Goal: Download file/media: Download file/media

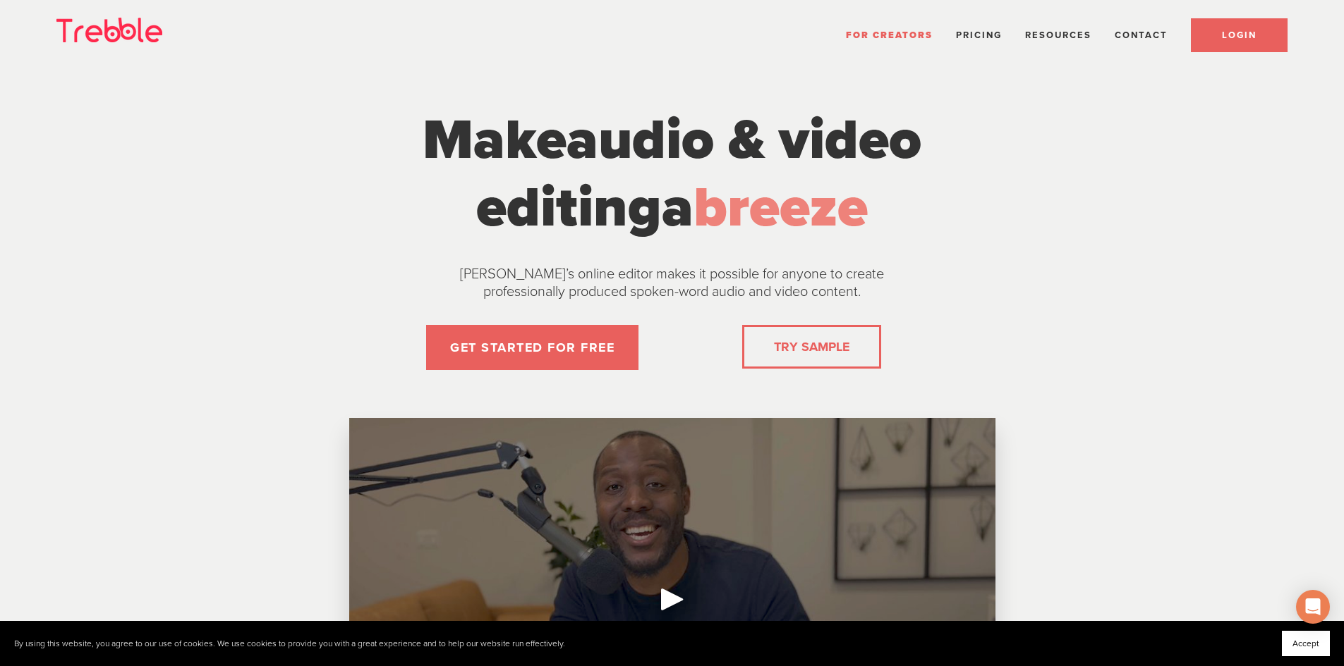
click at [1252, 19] on link "LOGIN" at bounding box center [1238, 35] width 97 height 34
click at [1236, 21] on link "LOGIN" at bounding box center [1238, 35] width 97 height 34
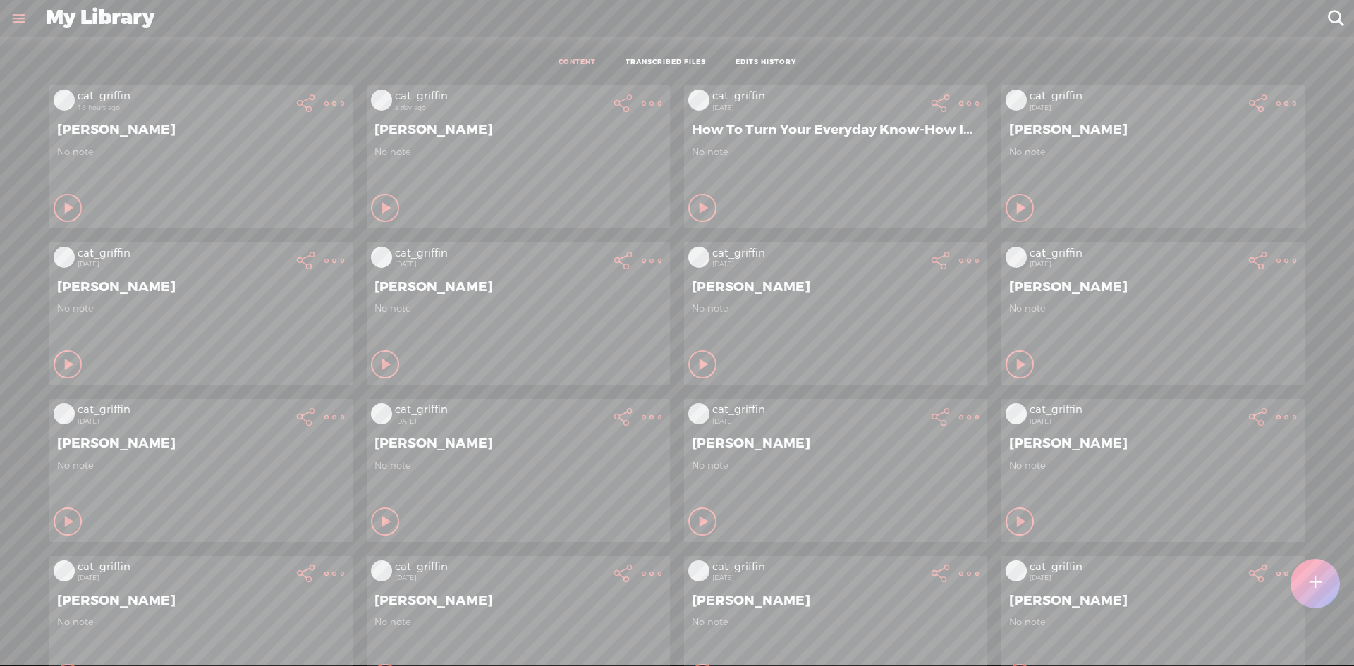
click at [329, 102] on t at bounding box center [334, 104] width 20 height 20
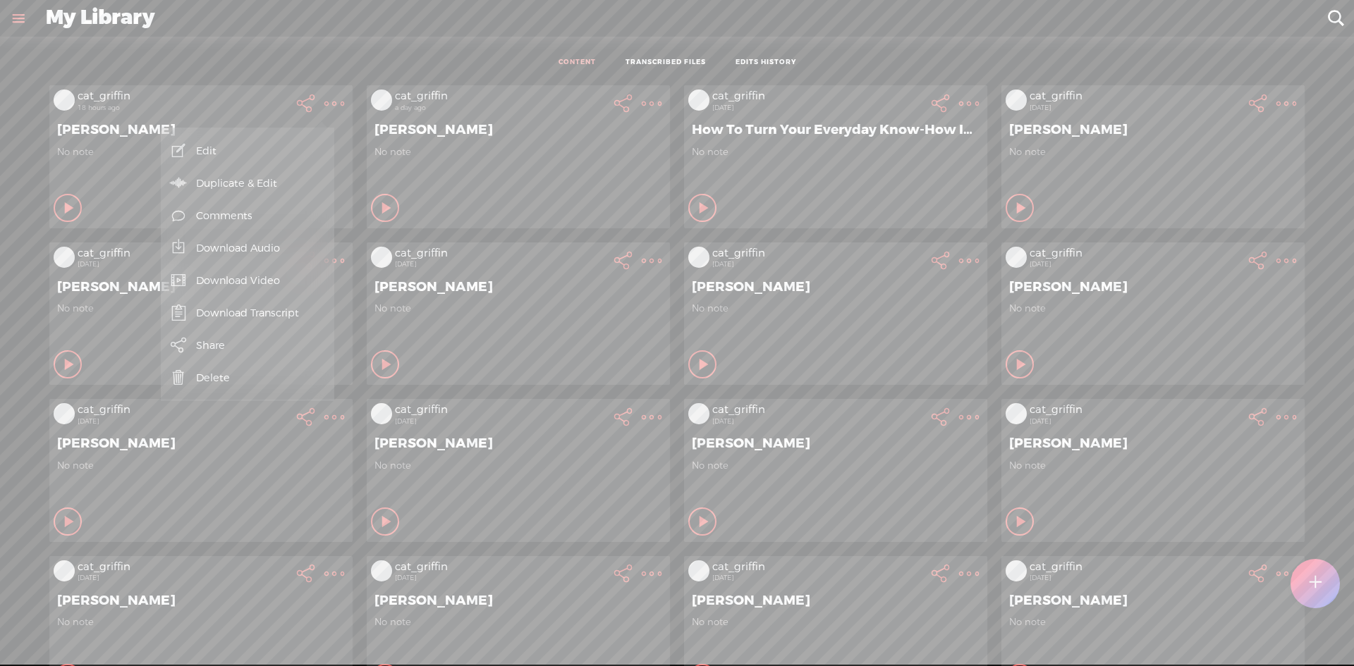
click at [286, 256] on link "Download Audio" at bounding box center [247, 248] width 159 height 32
click at [115, 224] on span "Download .mp3 file" at bounding box center [83, 233] width 124 height 32
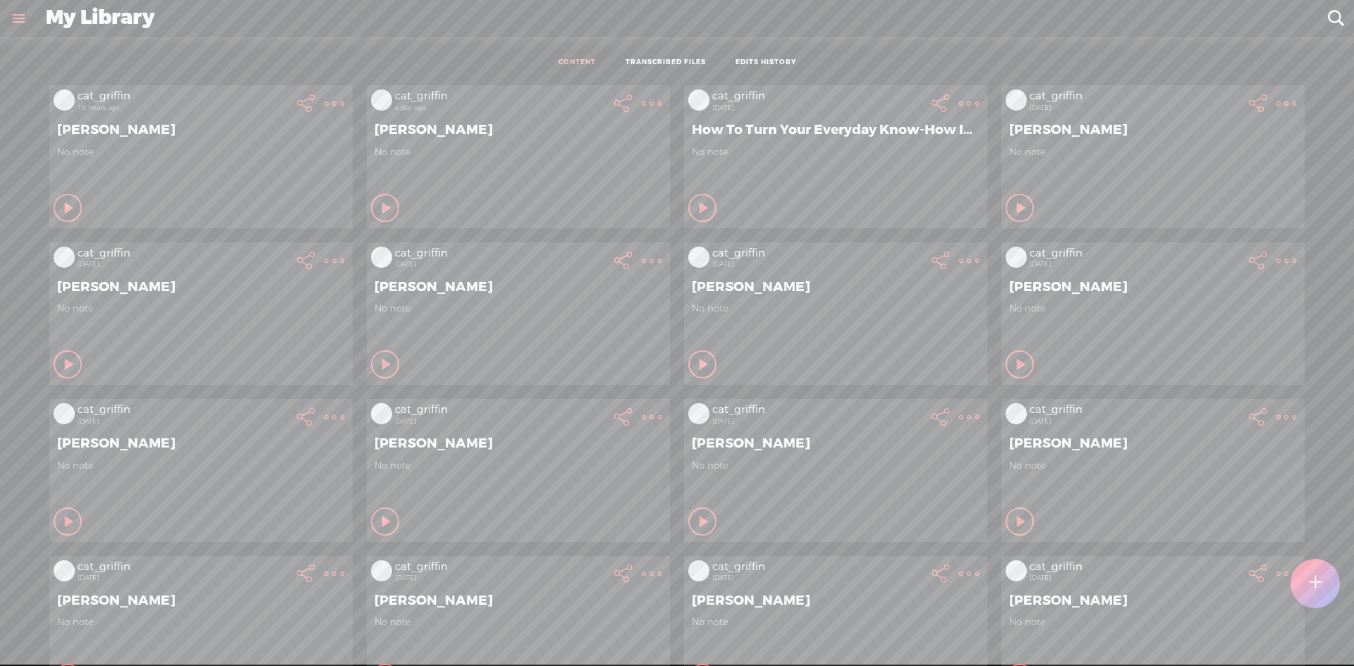
click at [344, 102] on t at bounding box center [334, 104] width 20 height 20
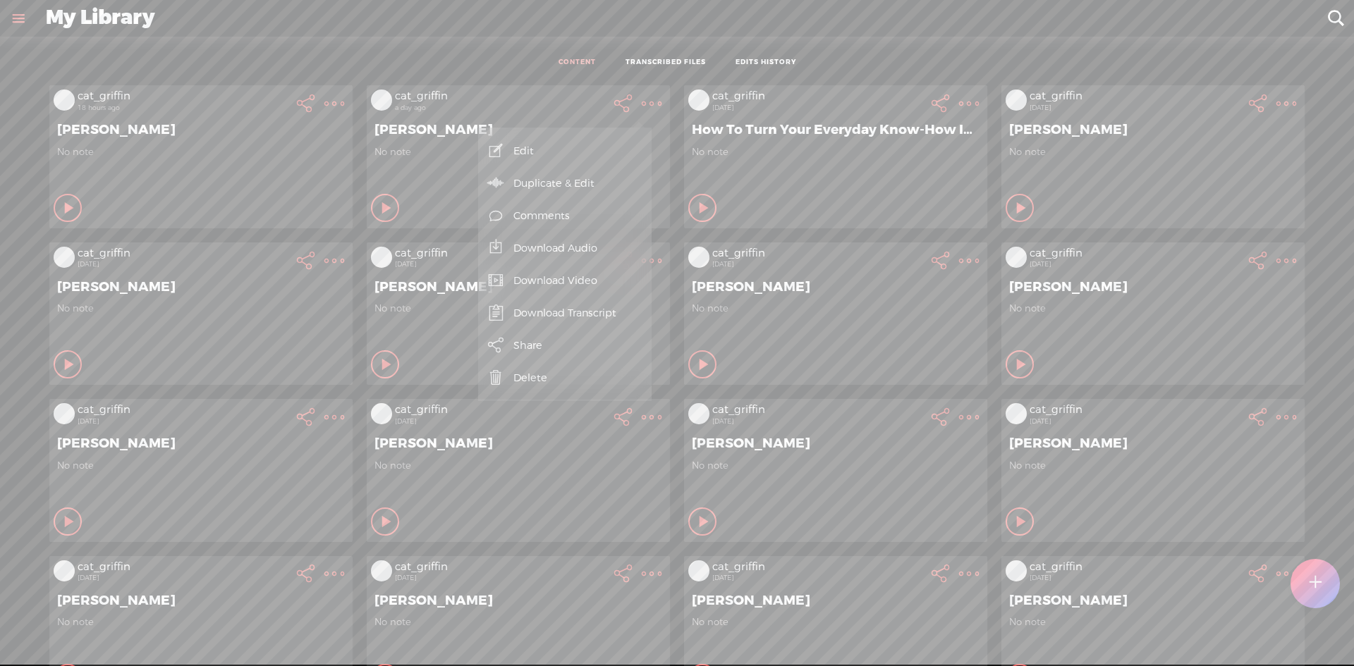
click at [582, 239] on link "Download Audio" at bounding box center [564, 248] width 159 height 32
click at [423, 226] on span "Download .mp3 file" at bounding box center [401, 233] width 124 height 32
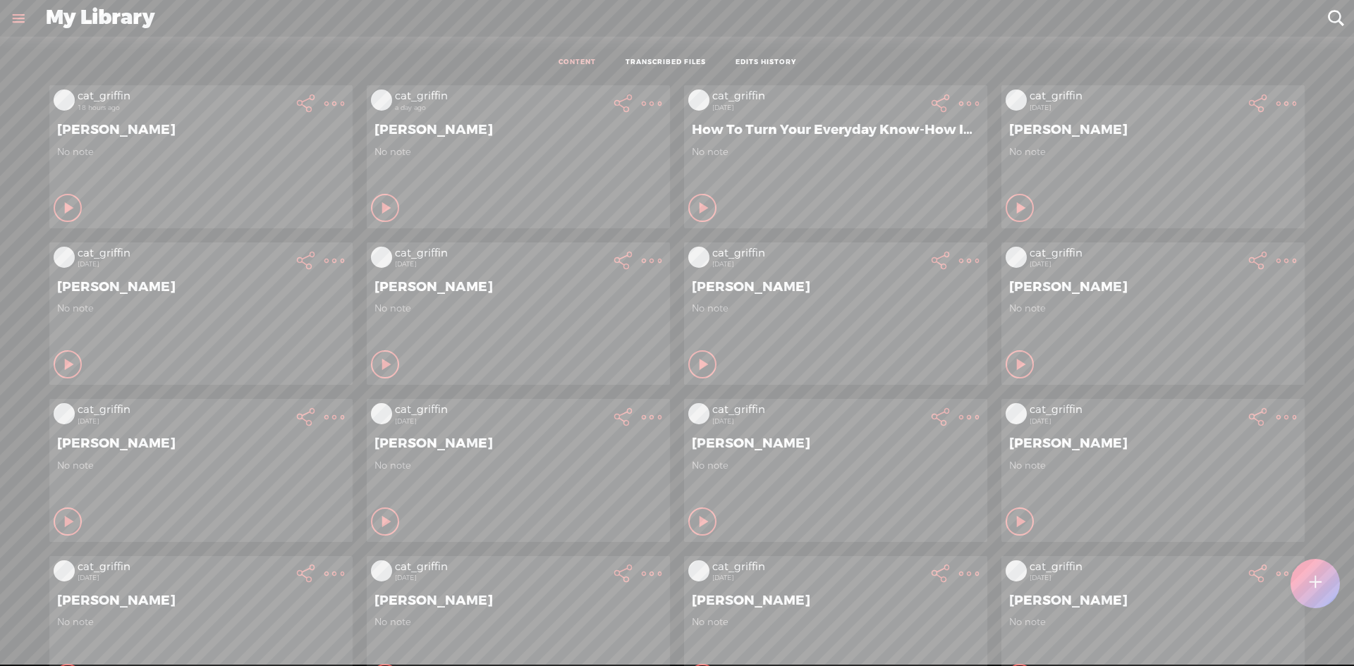
click at [324, 102] on t at bounding box center [334, 104] width 20 height 20
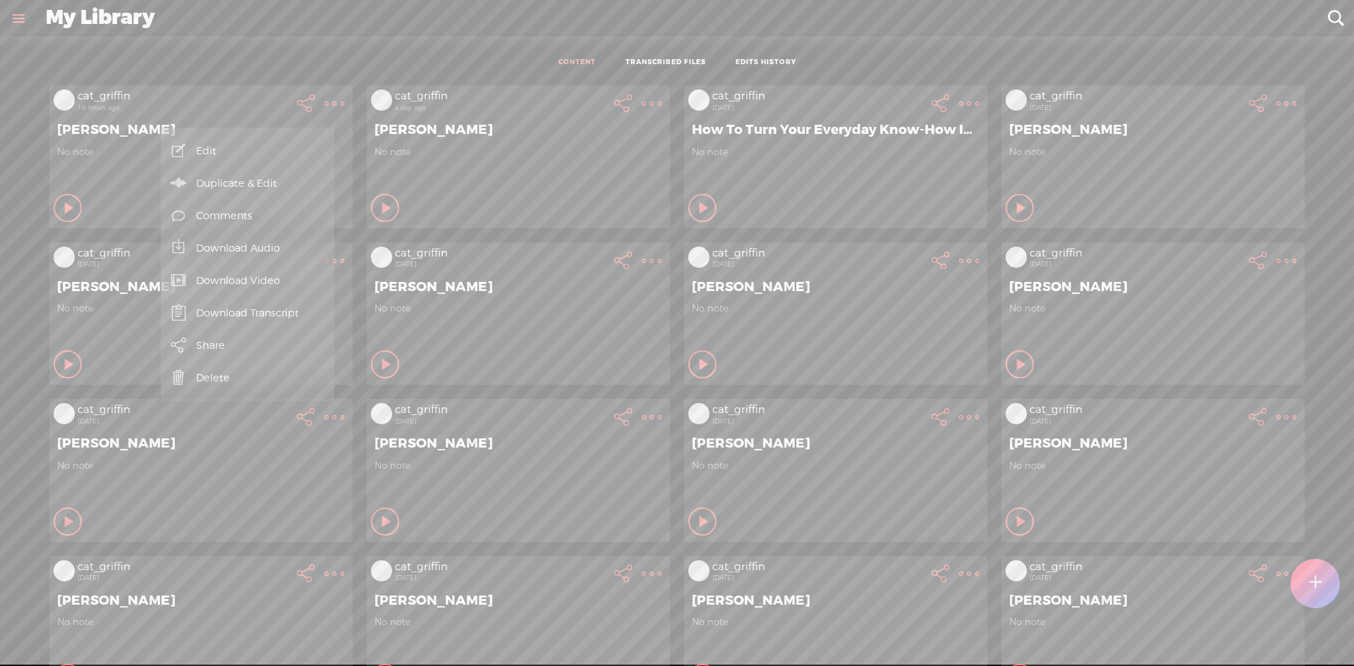
click at [287, 275] on link "Download Video" at bounding box center [247, 280] width 159 height 32
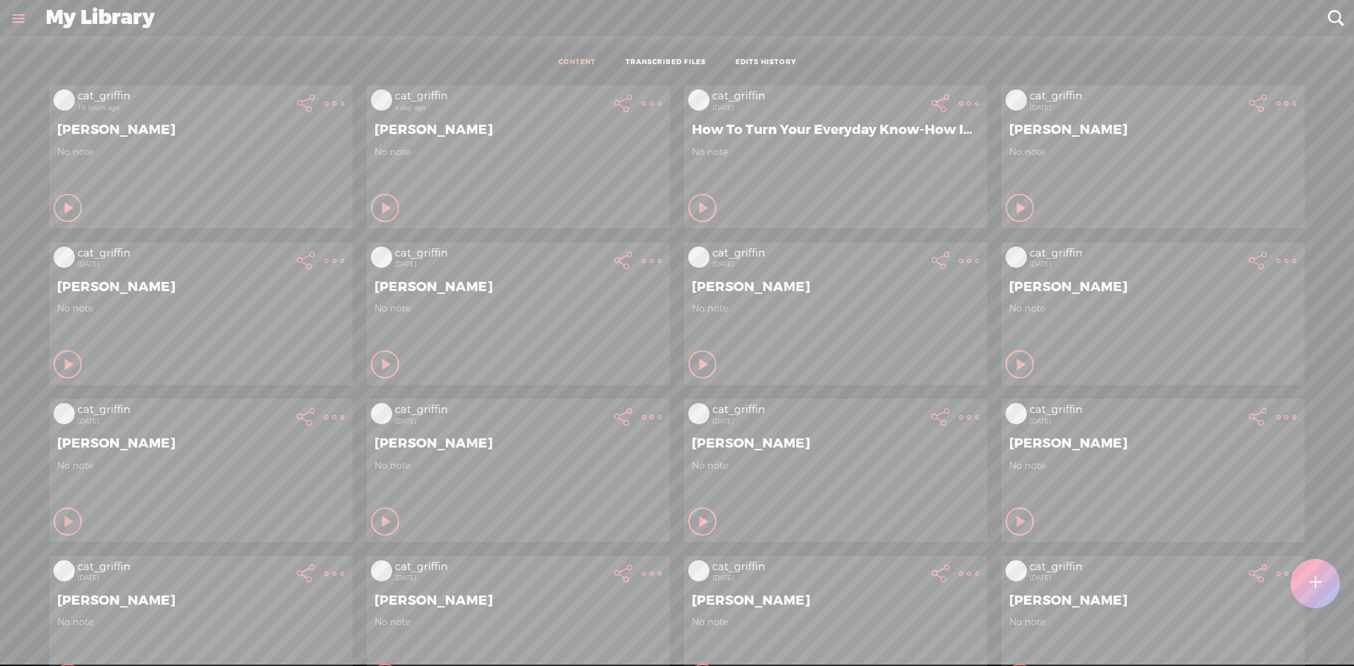
click at [344, 97] on t at bounding box center [334, 104] width 20 height 20
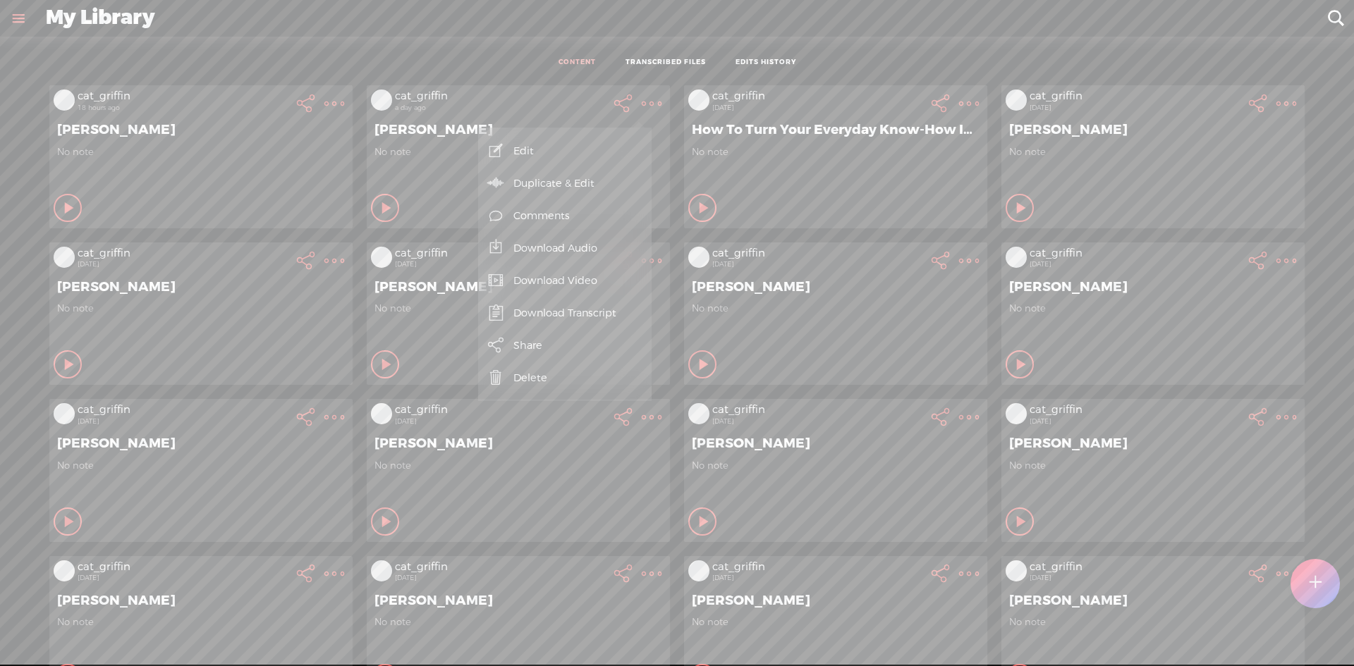
click at [605, 285] on link "Download Video" at bounding box center [564, 280] width 159 height 32
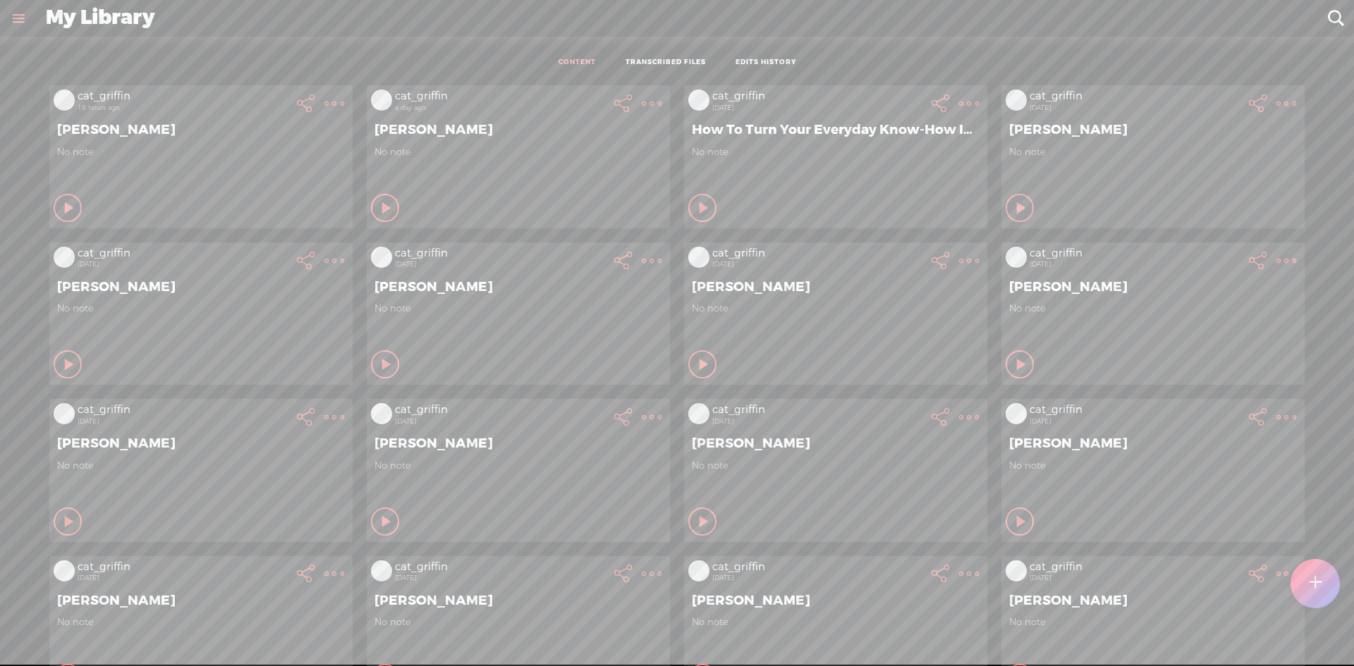
click at [344, 97] on t at bounding box center [334, 104] width 20 height 20
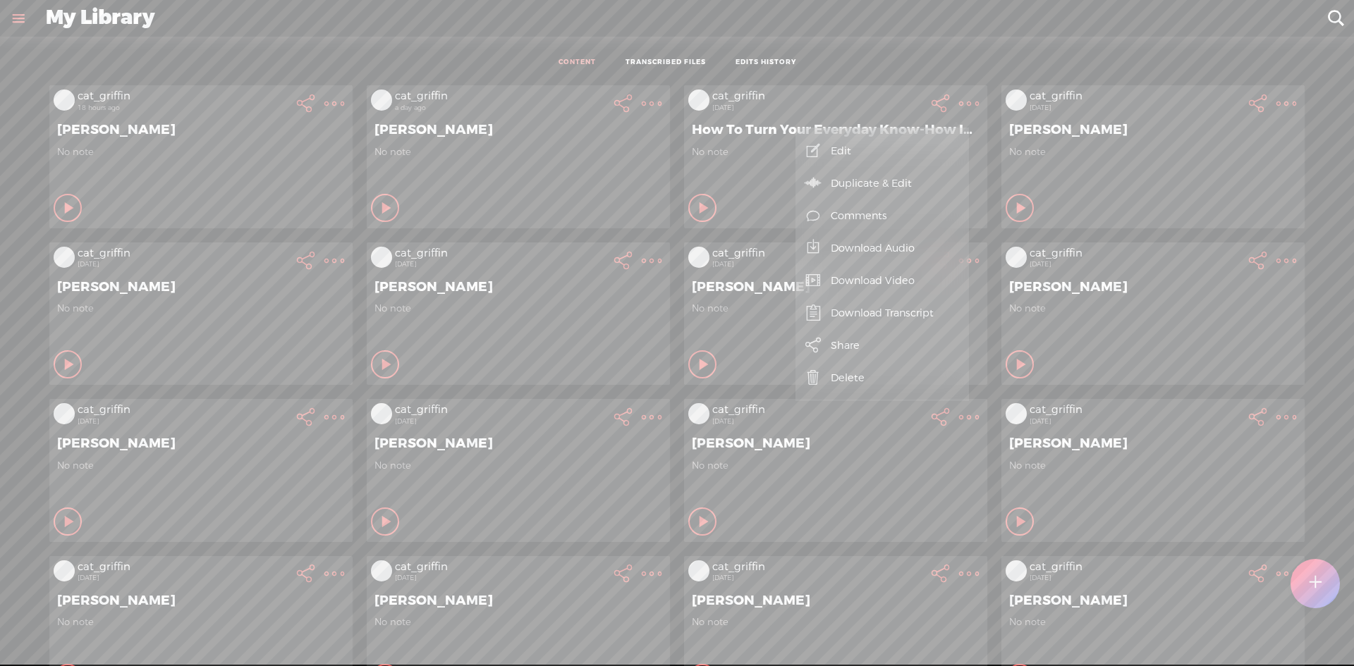
click at [938, 242] on link "Download Audio" at bounding box center [882, 248] width 159 height 32
click at [728, 232] on span "Download .mp3 file" at bounding box center [718, 233] width 124 height 32
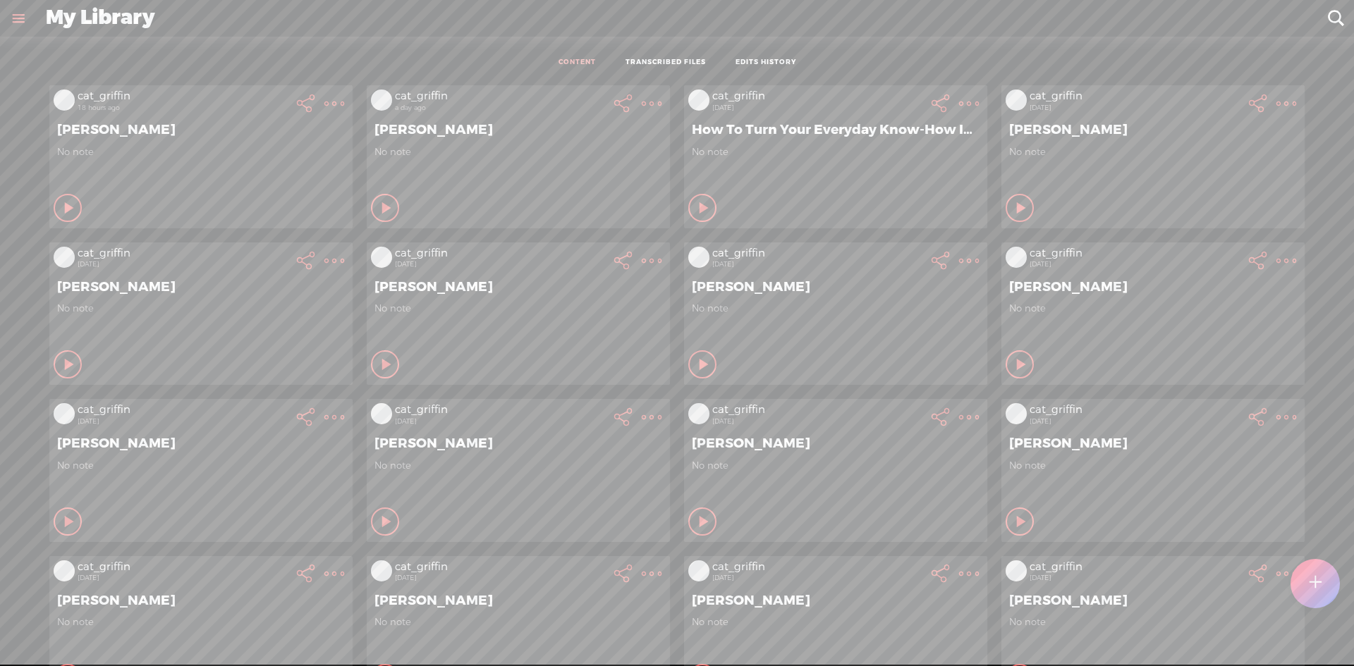
click at [1308, 42] on div "CONTENT TRANSCRIBED FILES EDITS HISTORY All All Drafts On-air Scheduled All Dra…" at bounding box center [677, 365] width 1354 height 657
click at [348, 102] on icon at bounding box center [334, 104] width 28 height 28
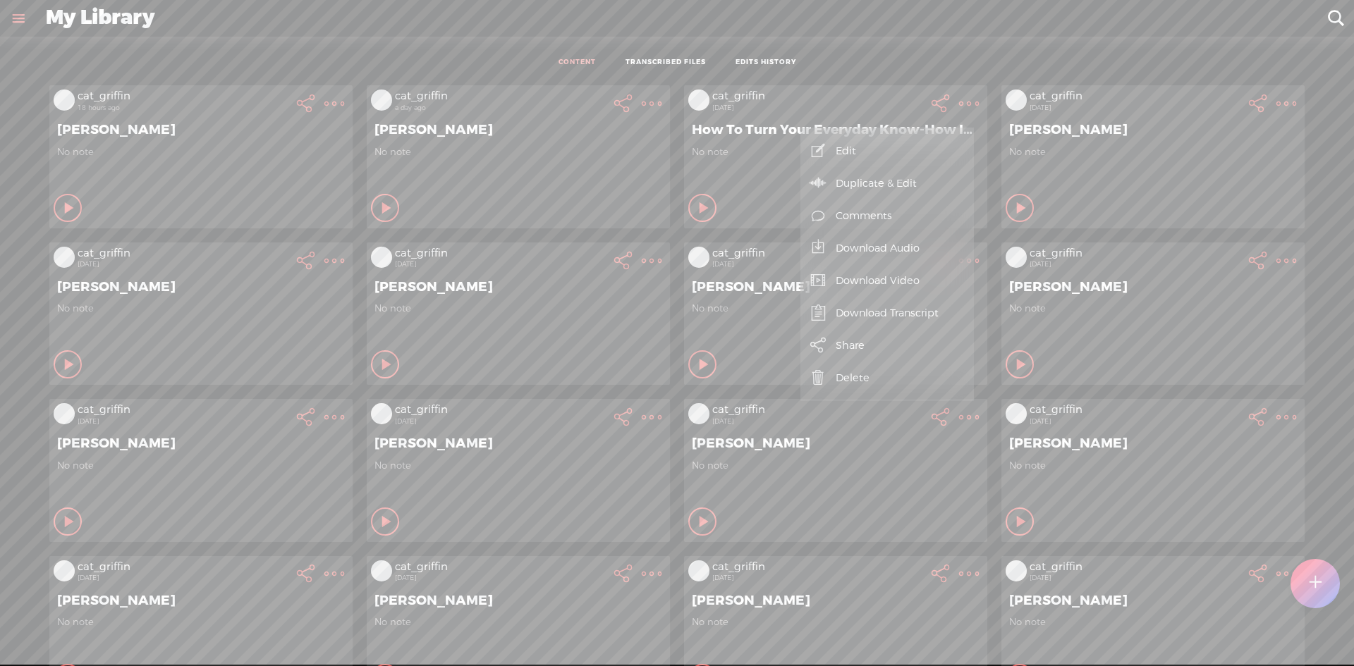
click at [918, 285] on link "Download Video" at bounding box center [887, 280] width 159 height 32
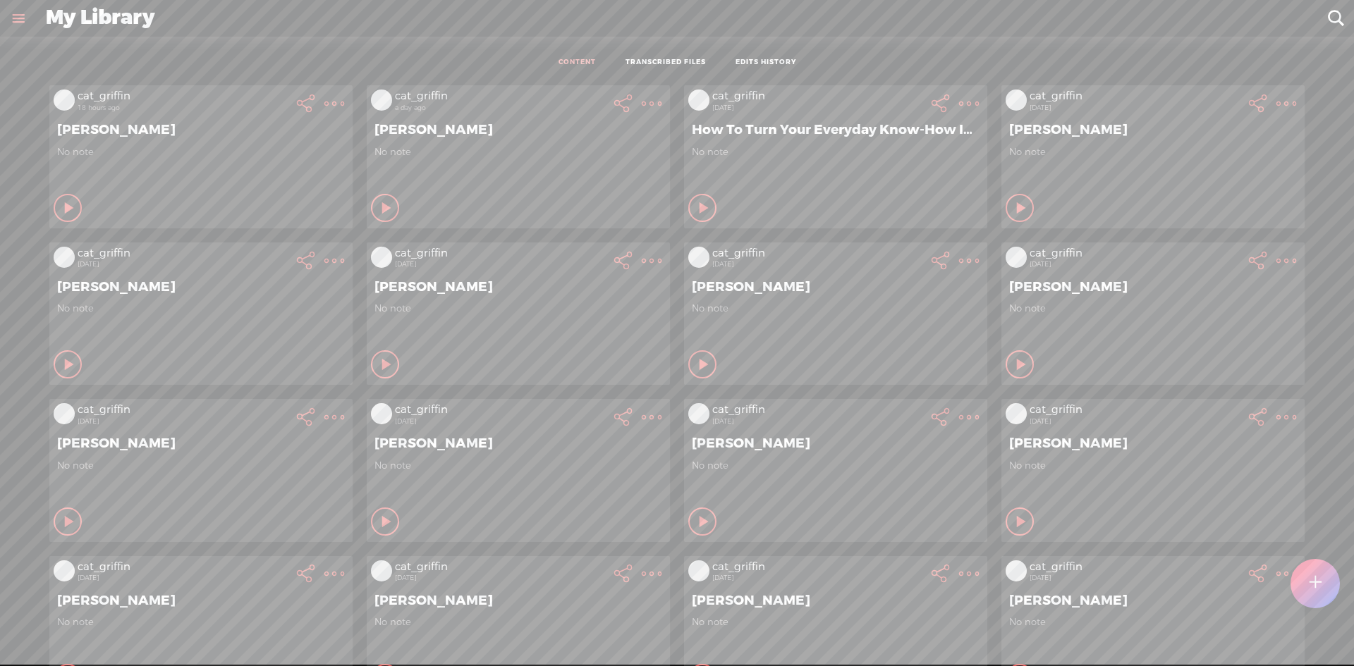
click at [1310, 577] on t at bounding box center [1316, 583] width 12 height 31
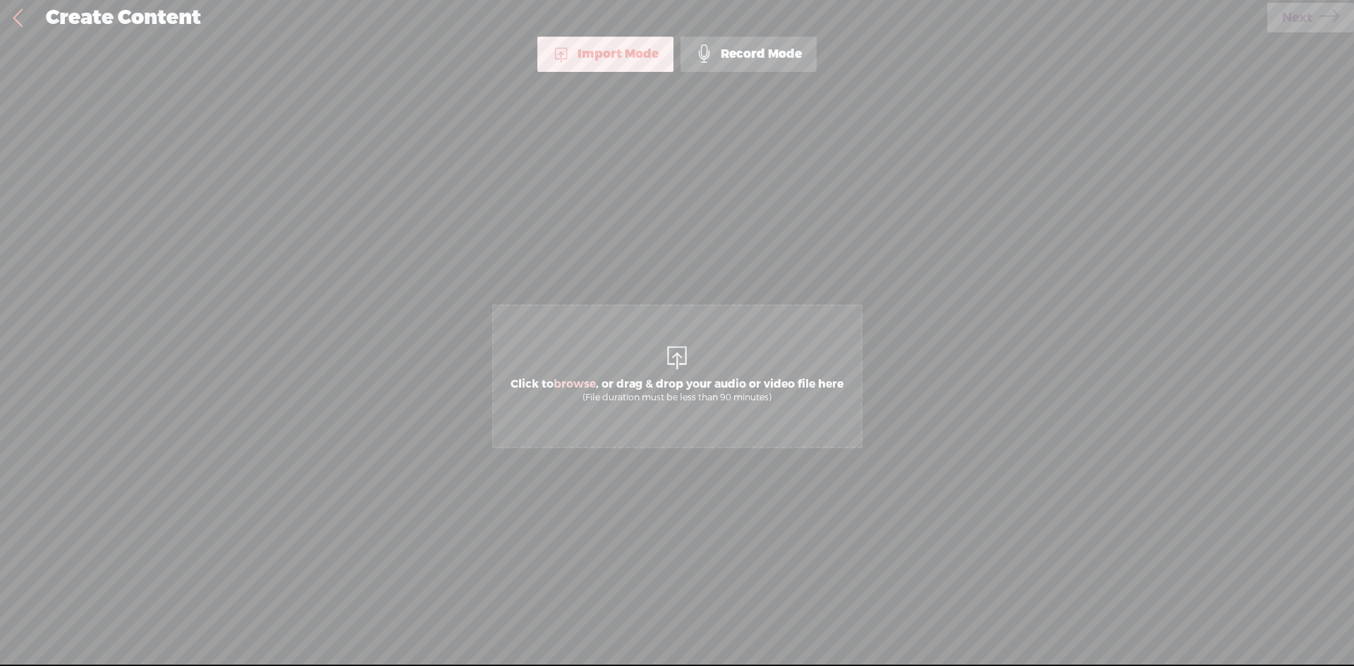
click at [595, 363] on span "Click to browse , or drag & drop your audio or video file here (File duration m…" at bounding box center [677, 377] width 370 height 144
click at [1324, 23] on icon at bounding box center [1330, 18] width 20 height 36
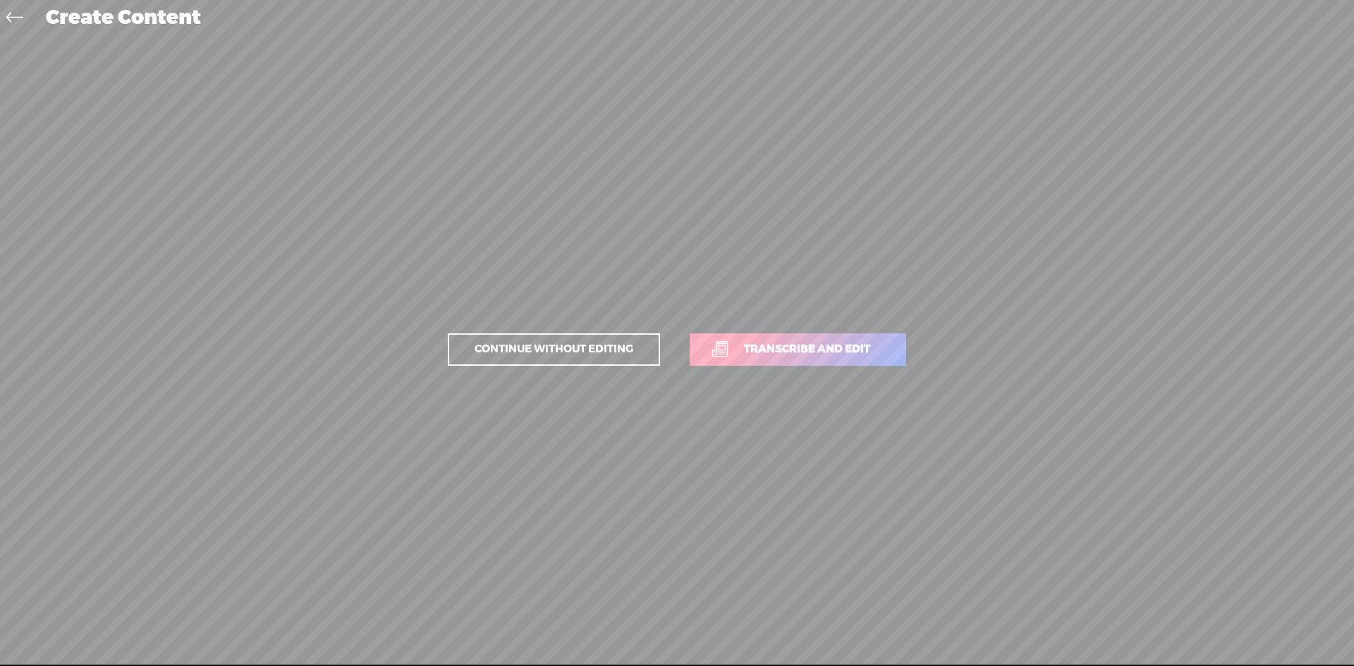
click at [824, 342] on span "Transcribe and edit" at bounding box center [807, 349] width 156 height 16
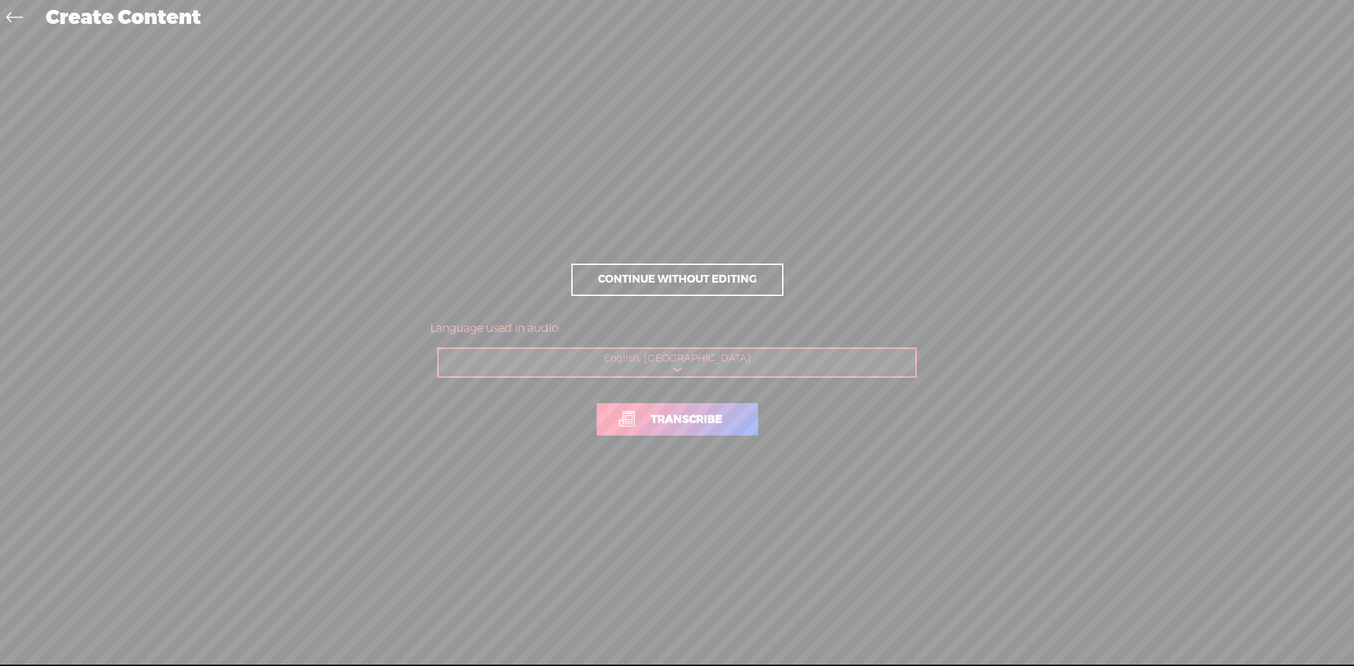
click at [699, 431] on link "Transcribe" at bounding box center [678, 419] width 162 height 32
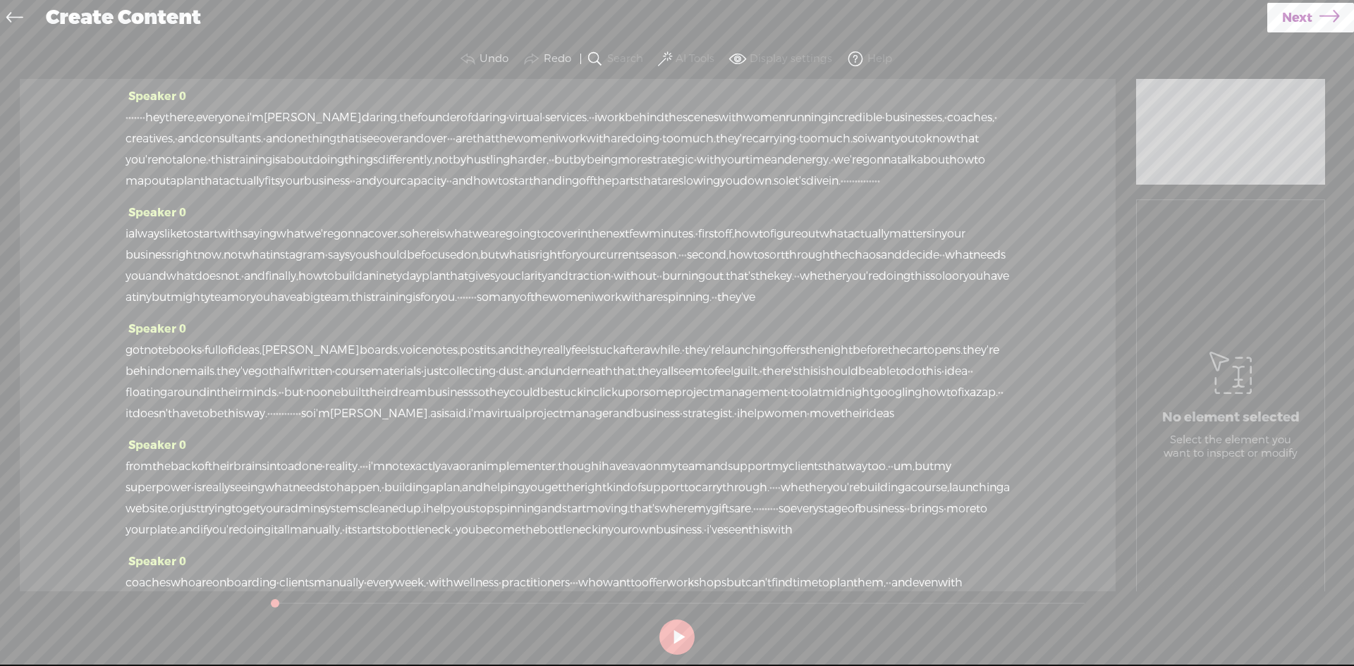
click at [705, 55] on label "AI Tools" at bounding box center [695, 59] width 39 height 14
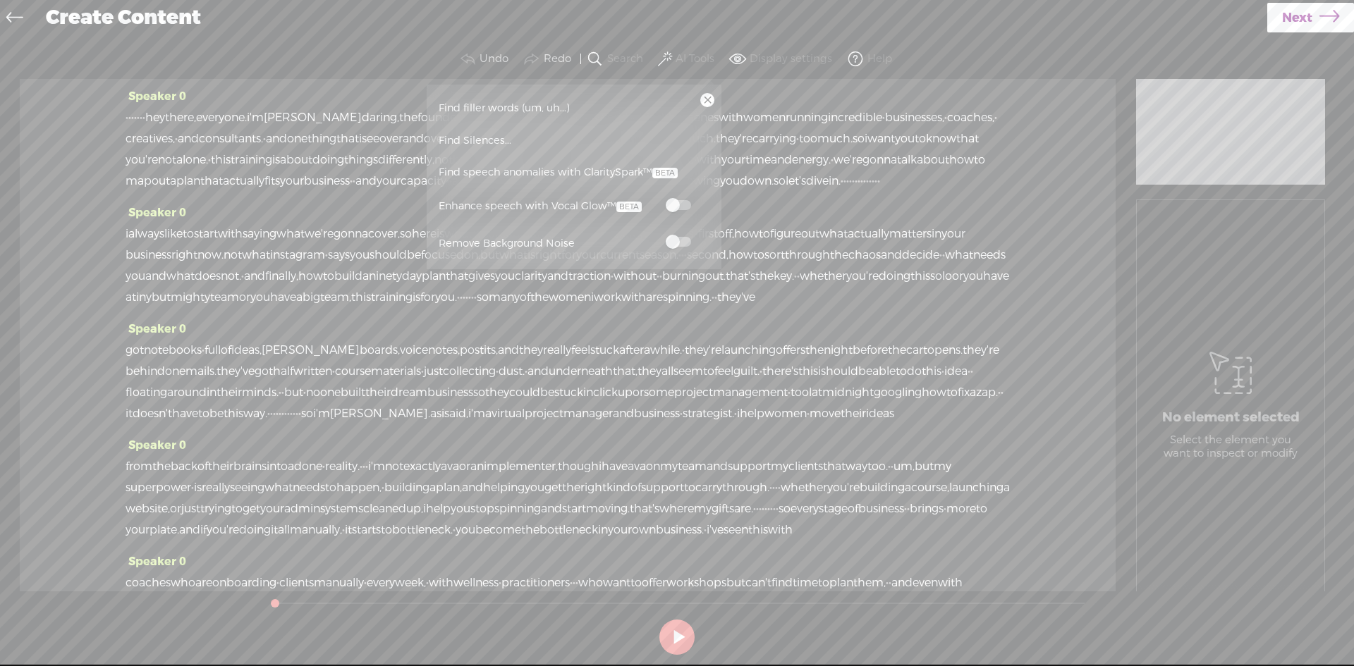
click at [678, 210] on span at bounding box center [678, 205] width 25 height 10
click at [678, 239] on span at bounding box center [678, 242] width 25 height 10
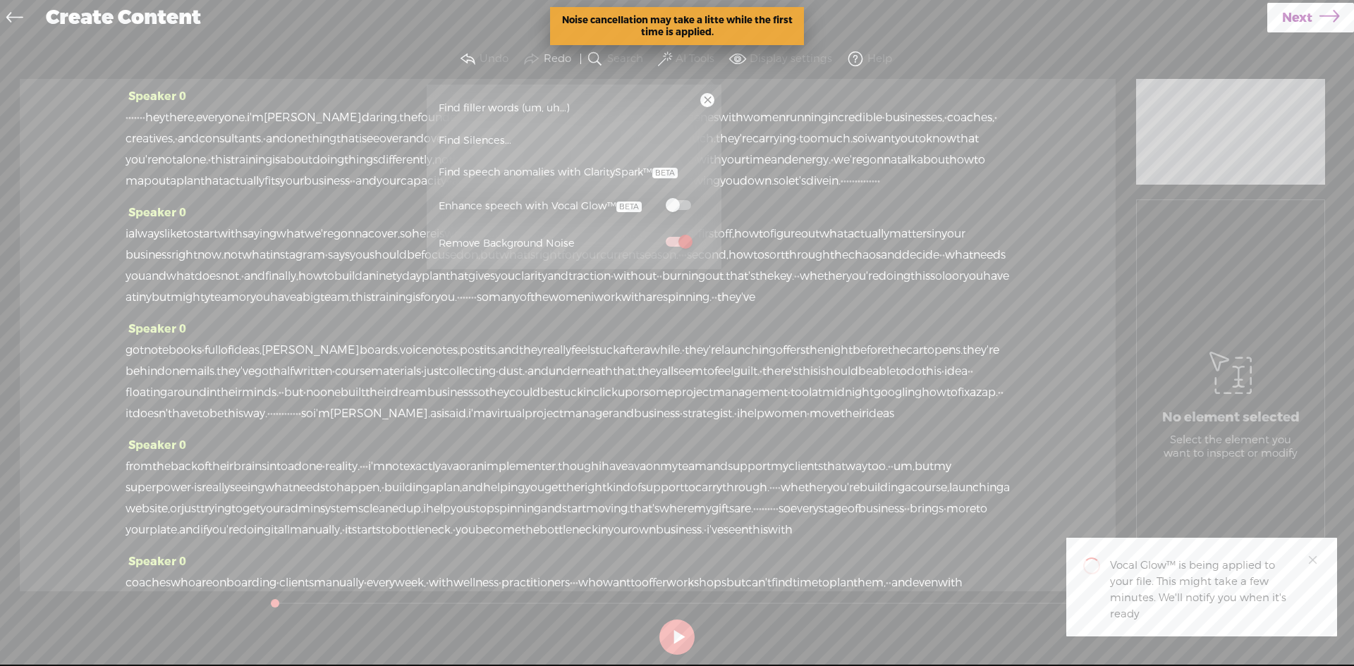
scroll to position [212, 0]
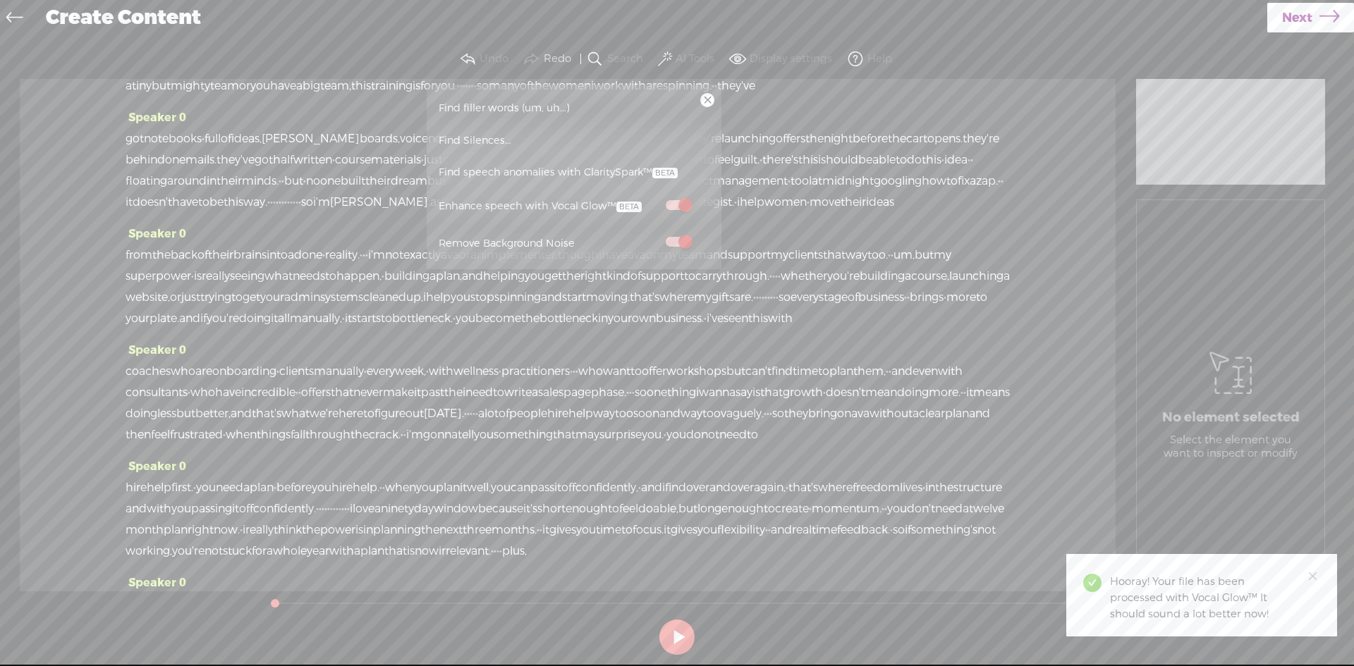
click at [1309, 20] on span "Next" at bounding box center [1297, 18] width 30 height 36
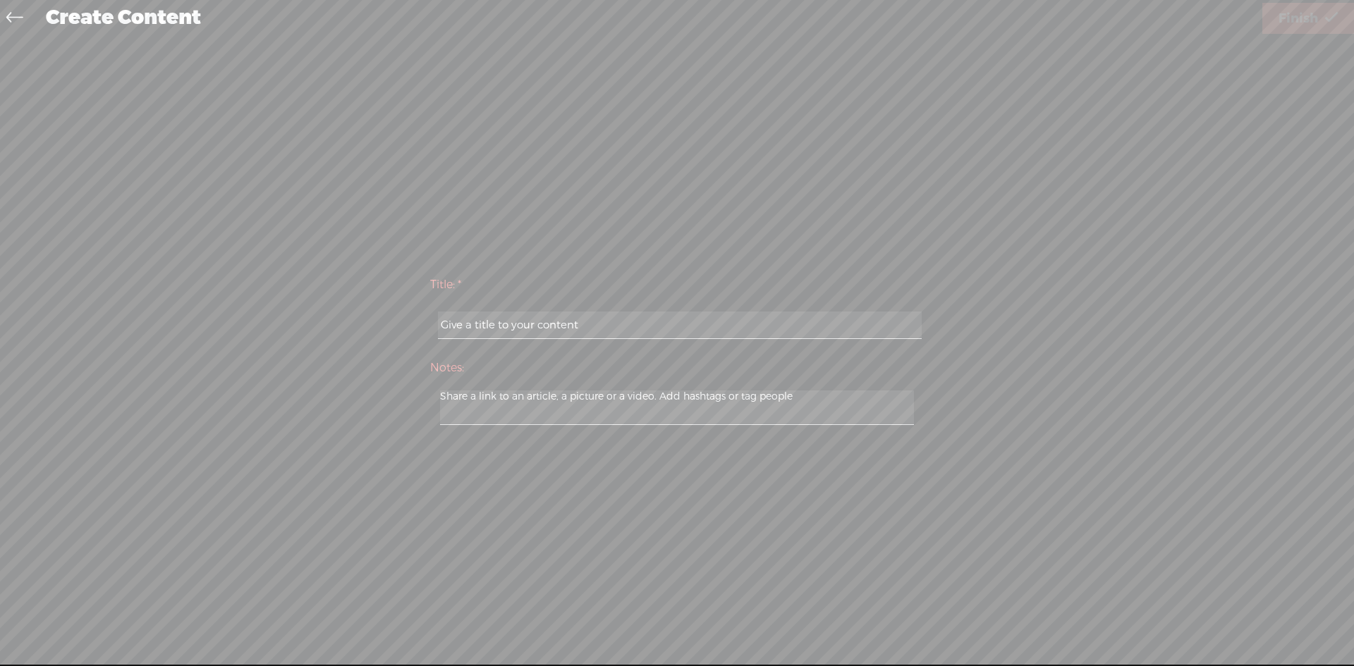
click at [771, 319] on input "text" at bounding box center [679, 326] width 483 height 28
type input "Jodi"
click at [675, 327] on input "Jodi" at bounding box center [679, 326] width 483 height 28
click at [679, 336] on input "Jodi" at bounding box center [679, 326] width 483 height 28
click at [1292, 20] on span "Finish" at bounding box center [1298, 19] width 39 height 36
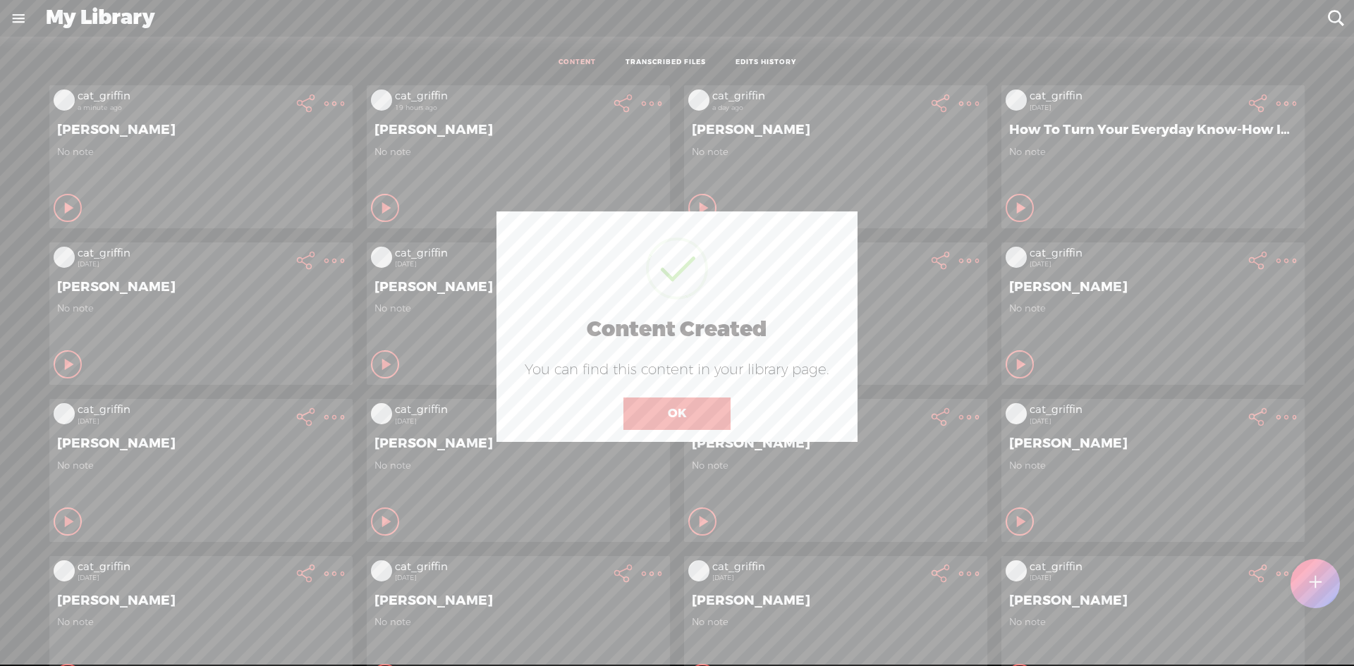
click at [726, 406] on button "OK" at bounding box center [676, 414] width 107 height 32
click at [702, 405] on button "OK" at bounding box center [676, 414] width 107 height 32
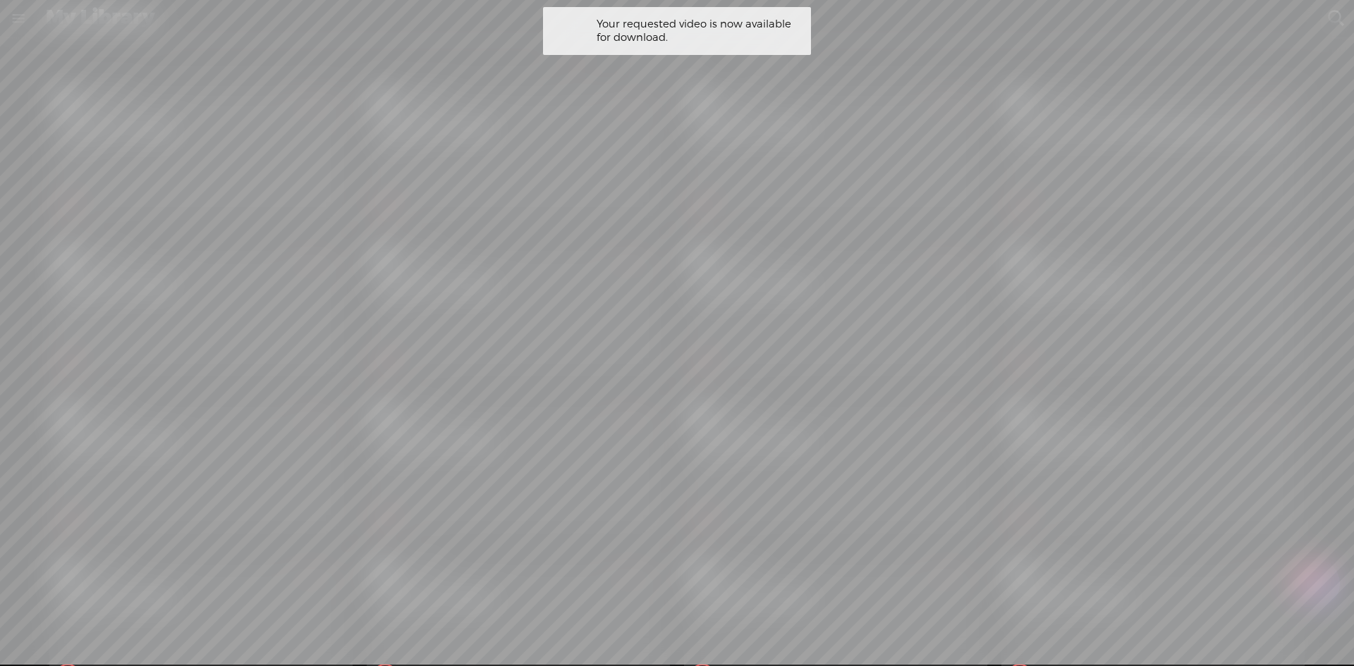
drag, startPoint x: 858, startPoint y: 77, endPoint x: 880, endPoint y: 68, distance: 23.4
click at [859, 77] on div at bounding box center [677, 332] width 1354 height 665
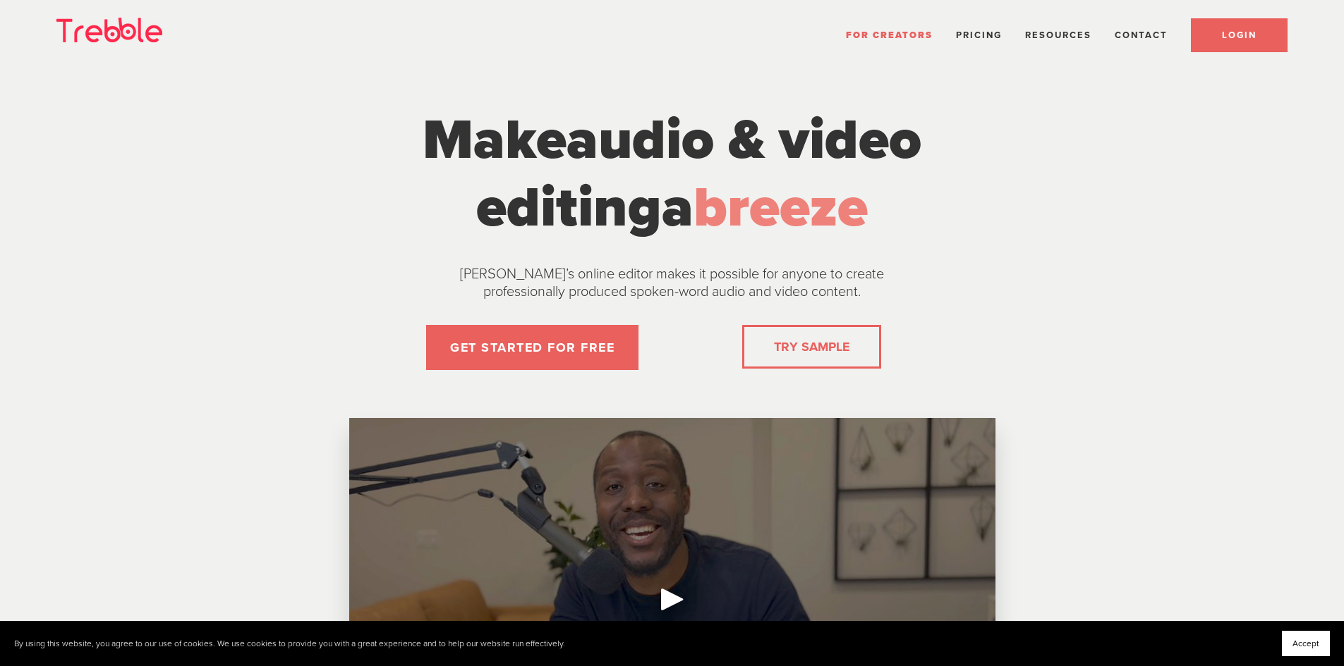
click at [1253, 20] on link "LOGIN" at bounding box center [1238, 35] width 97 height 34
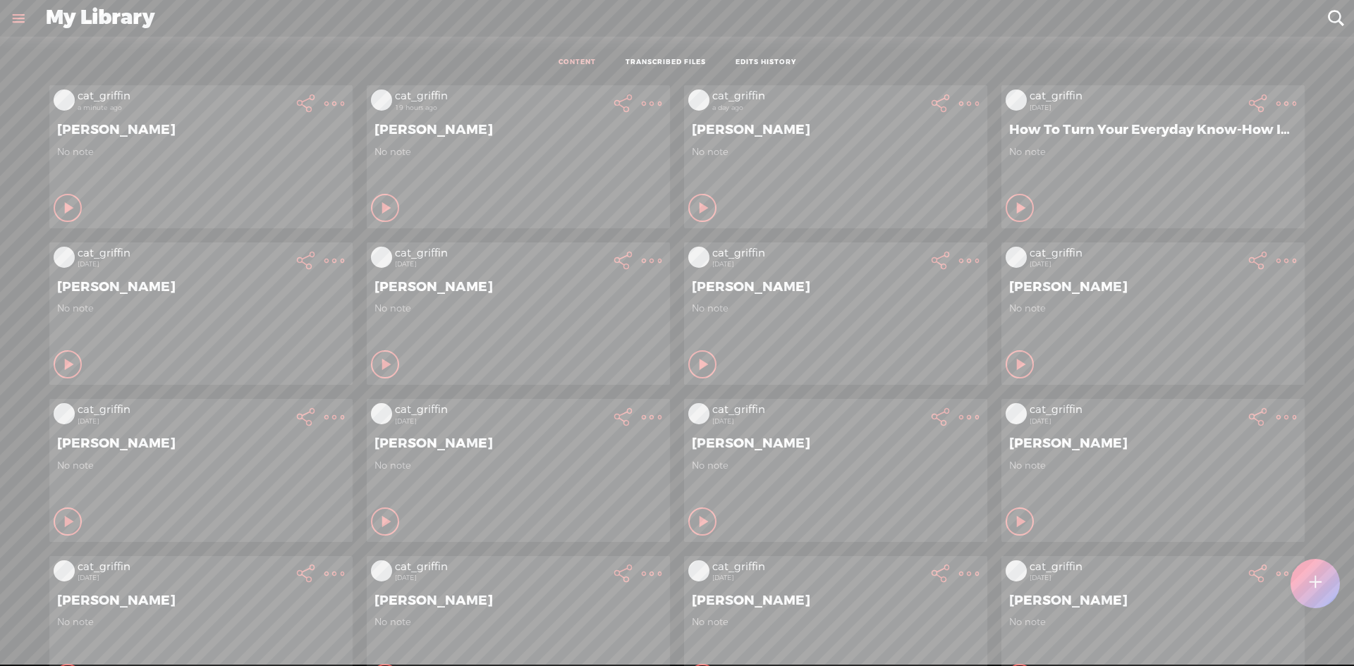
click at [344, 105] on t at bounding box center [334, 104] width 20 height 20
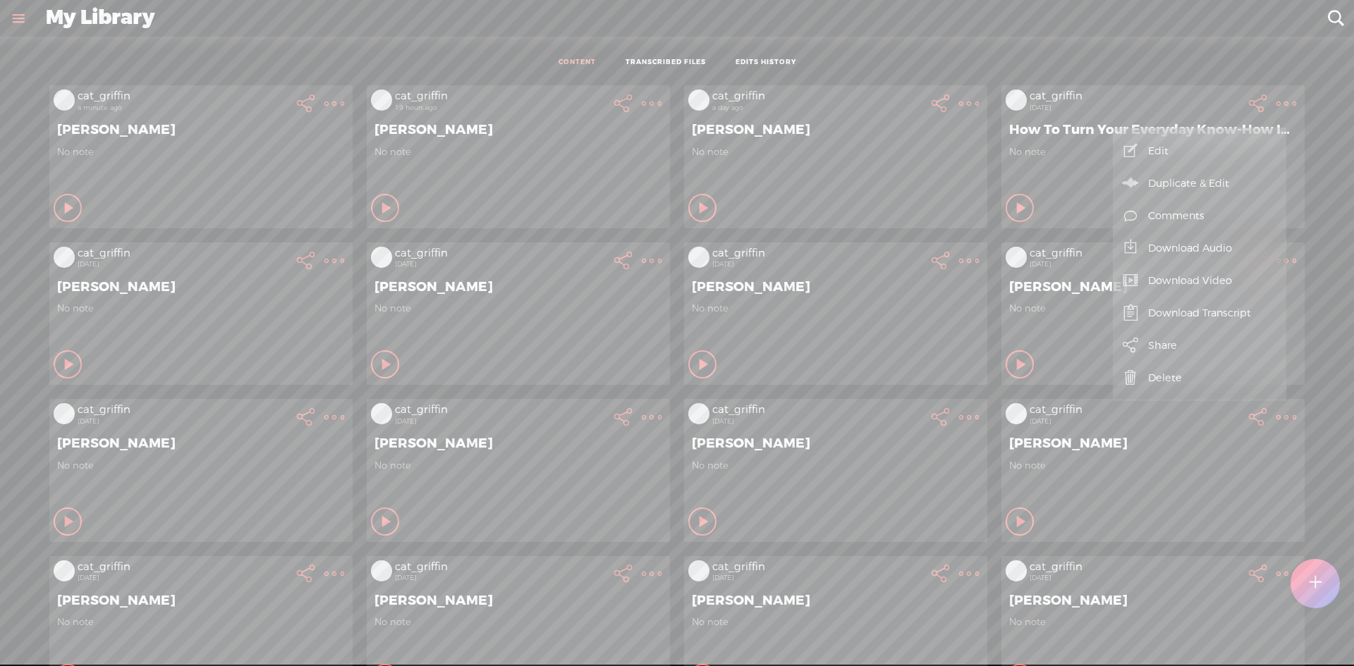
click at [1247, 291] on link "Download Video" at bounding box center [1199, 280] width 159 height 32
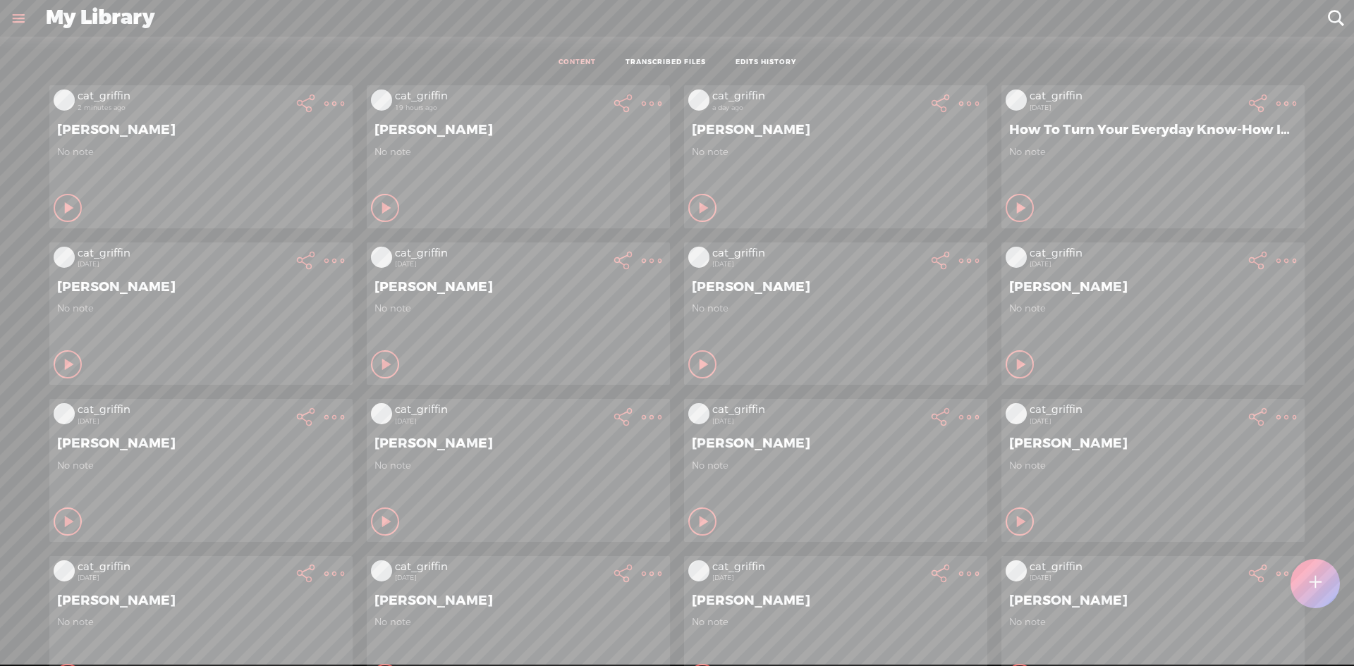
click at [324, 105] on t at bounding box center [334, 104] width 20 height 20
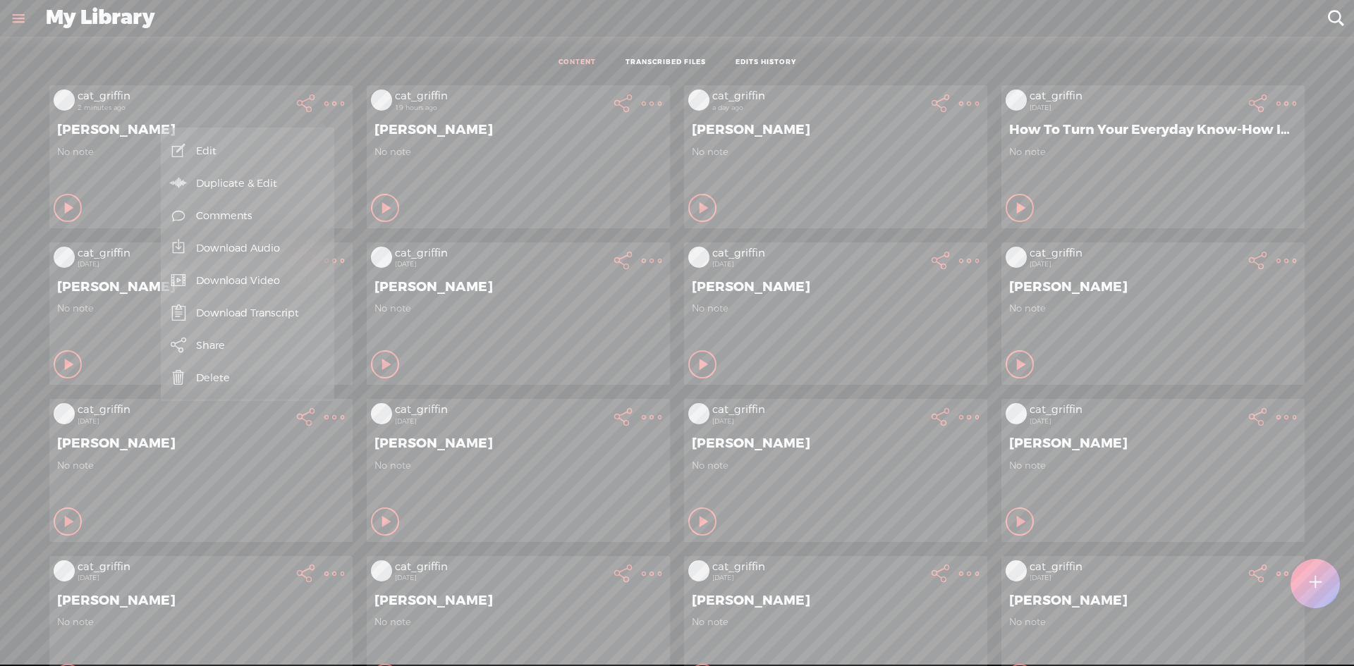
click at [302, 238] on link "Download Audio" at bounding box center [247, 248] width 159 height 32
click at [94, 232] on span "Download .mp3 file" at bounding box center [83, 233] width 124 height 32
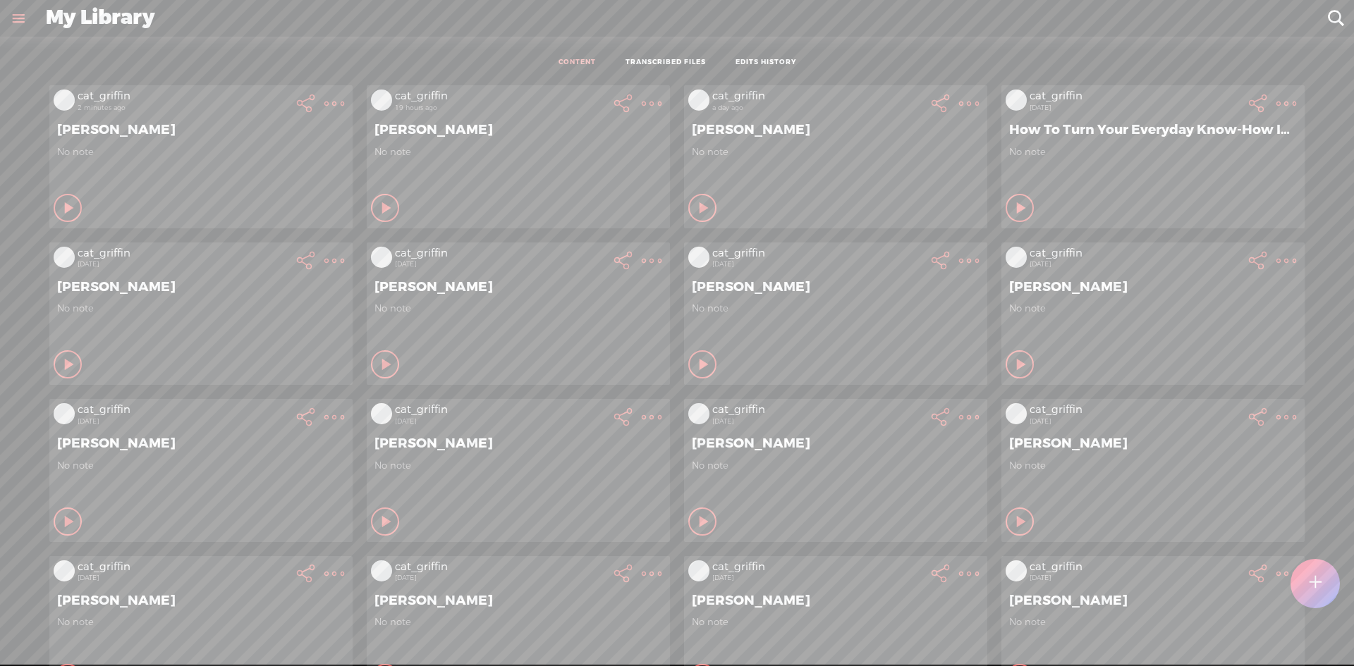
click at [324, 97] on t at bounding box center [334, 104] width 20 height 20
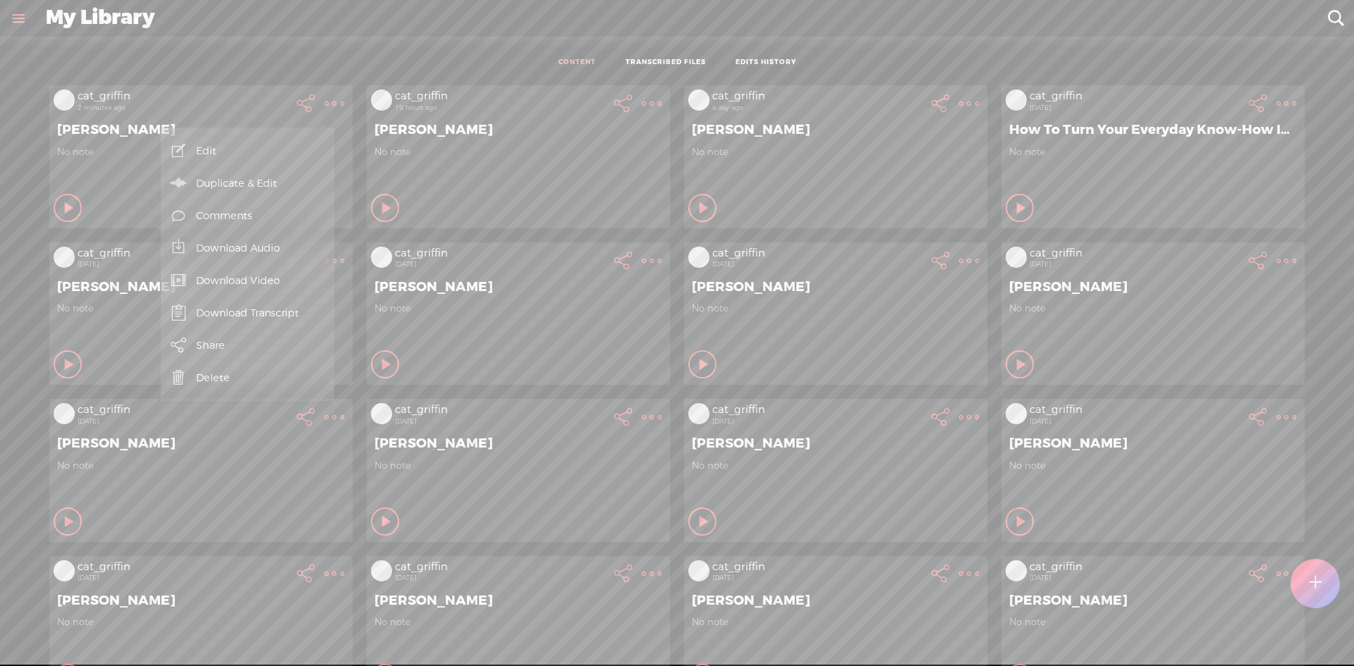
click at [270, 277] on link "Download Video" at bounding box center [247, 280] width 159 height 32
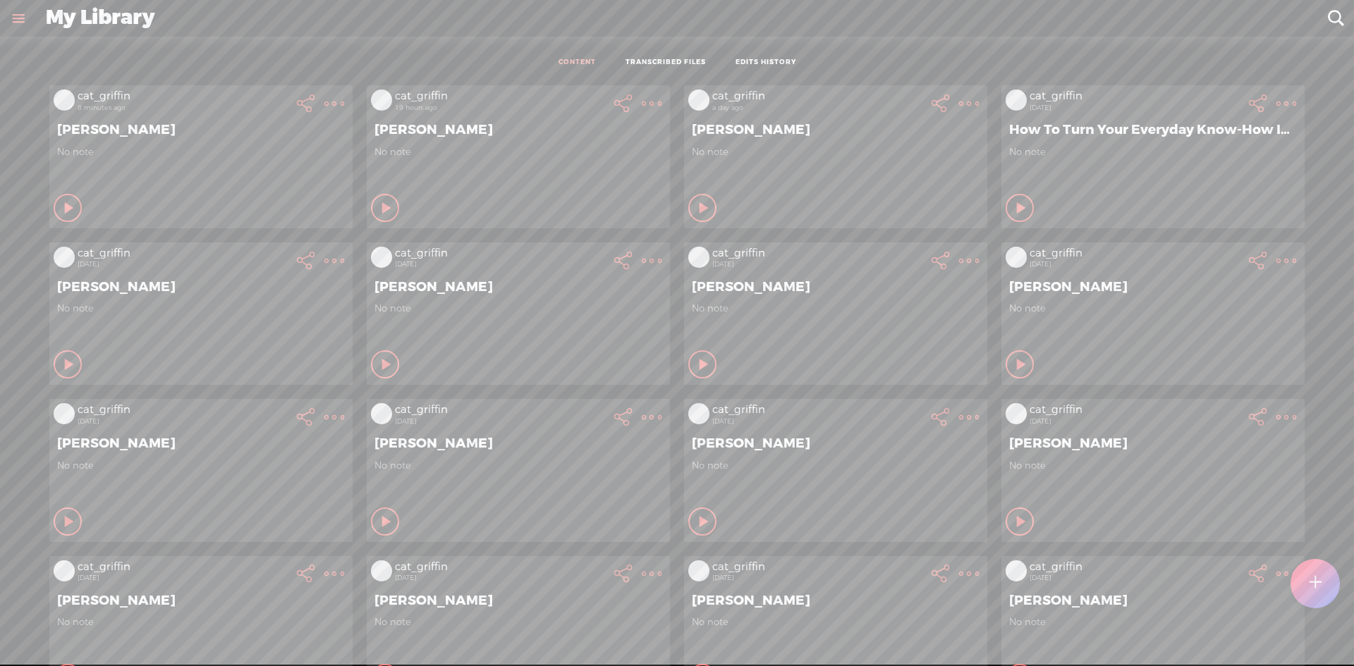
click at [344, 104] on t at bounding box center [334, 104] width 20 height 20
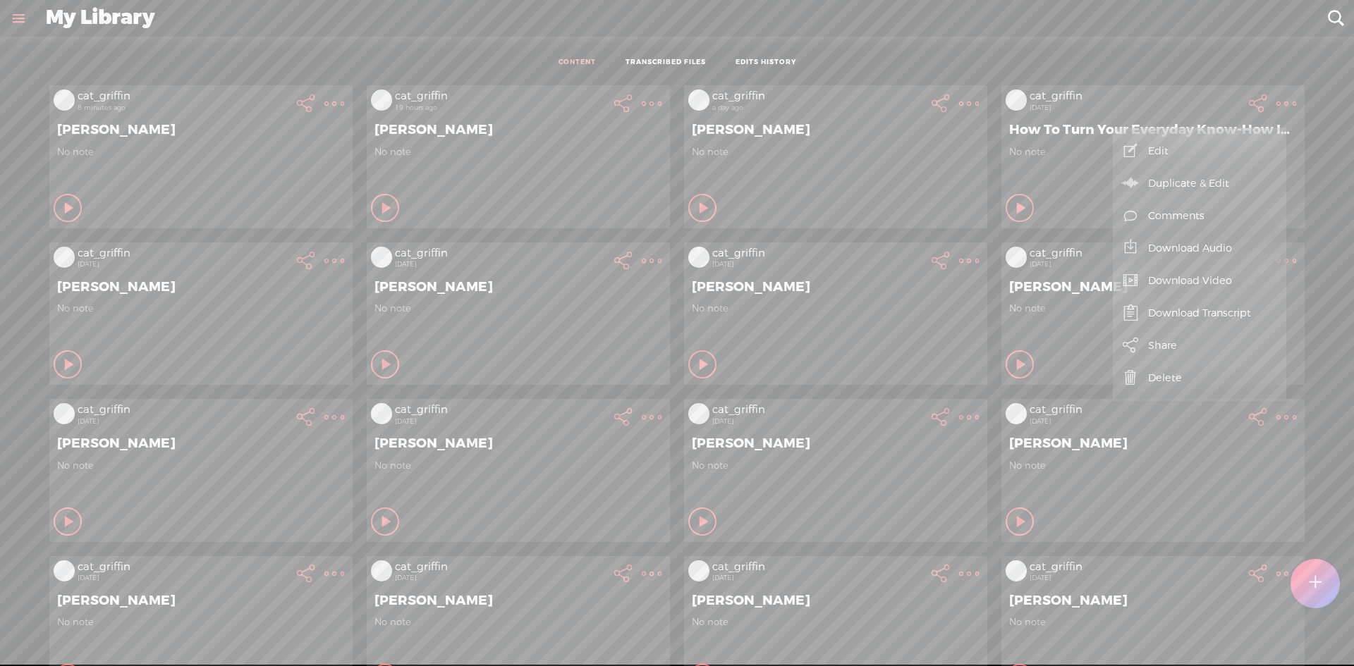
click at [1188, 274] on link "Download Video" at bounding box center [1199, 280] width 159 height 32
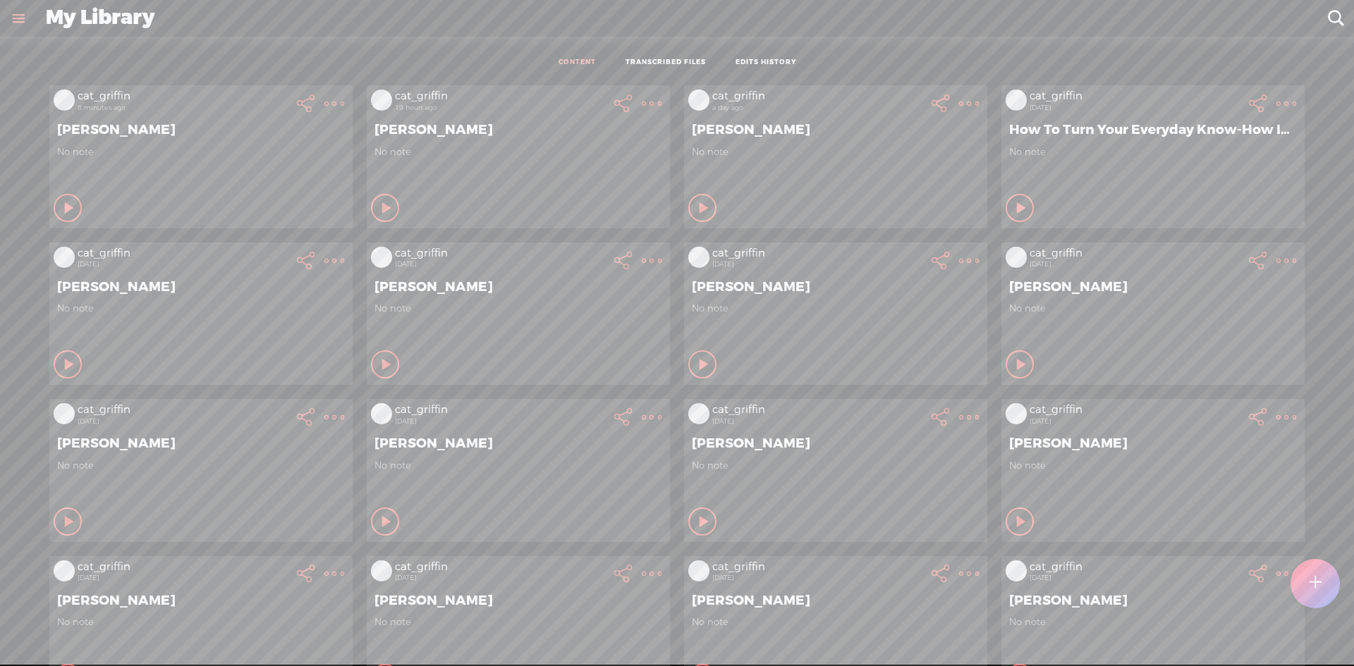
click at [320, 95] on icon at bounding box center [306, 104] width 28 height 28
click at [1277, 95] on t at bounding box center [1287, 104] width 20 height 20
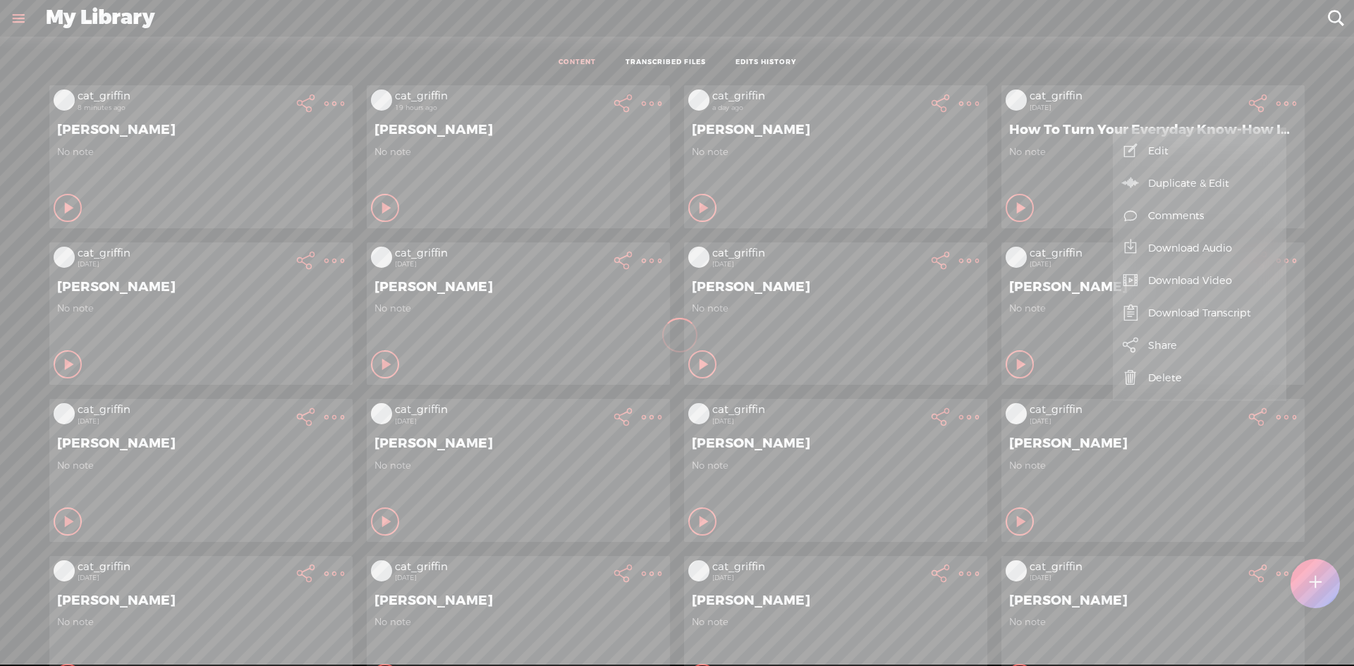
click at [1277, 101] on t at bounding box center [1287, 104] width 20 height 20
click at [1225, 281] on link "Download Video" at bounding box center [1199, 280] width 159 height 32
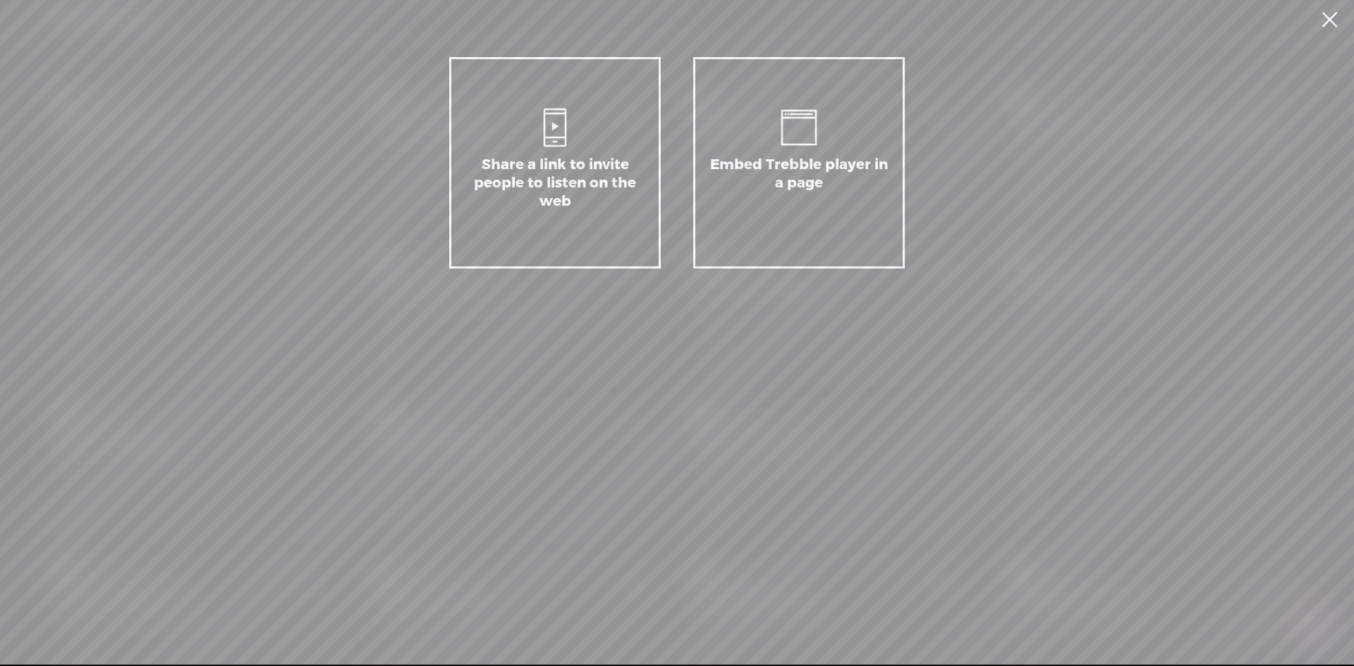
click at [1335, 24] on link at bounding box center [1329, 19] width 35 height 39
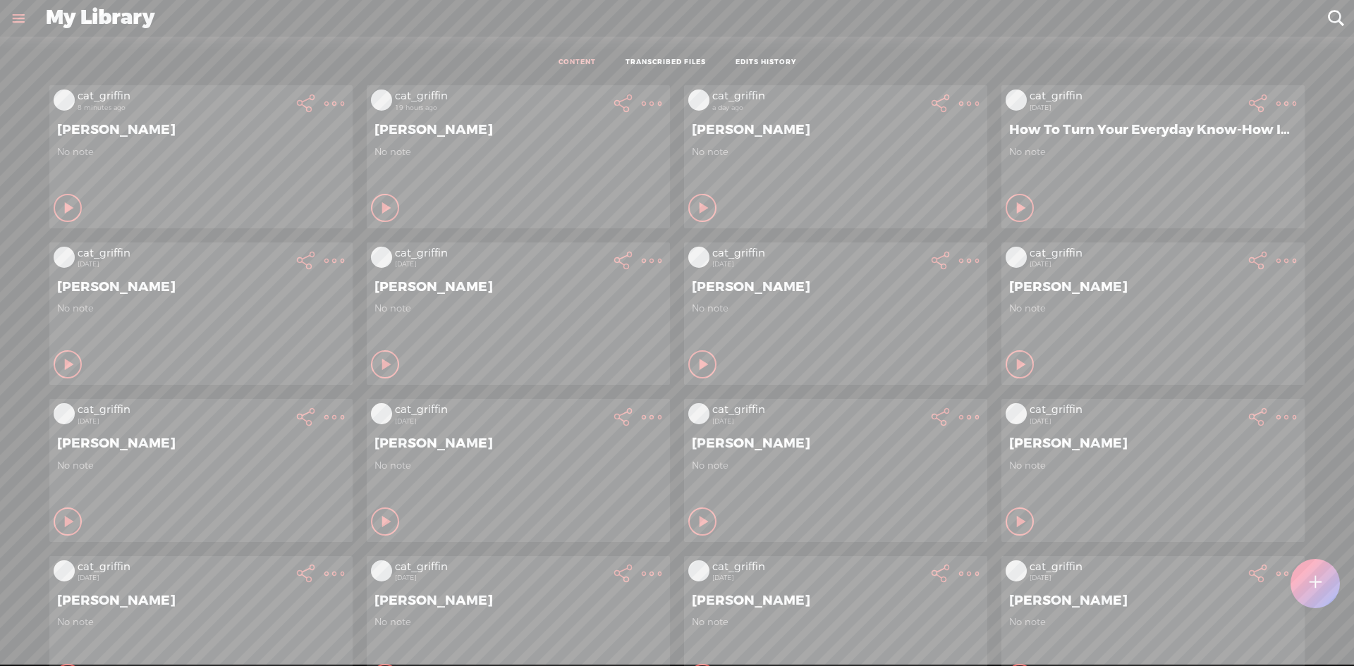
click at [1281, 103] on t at bounding box center [1287, 104] width 20 height 20
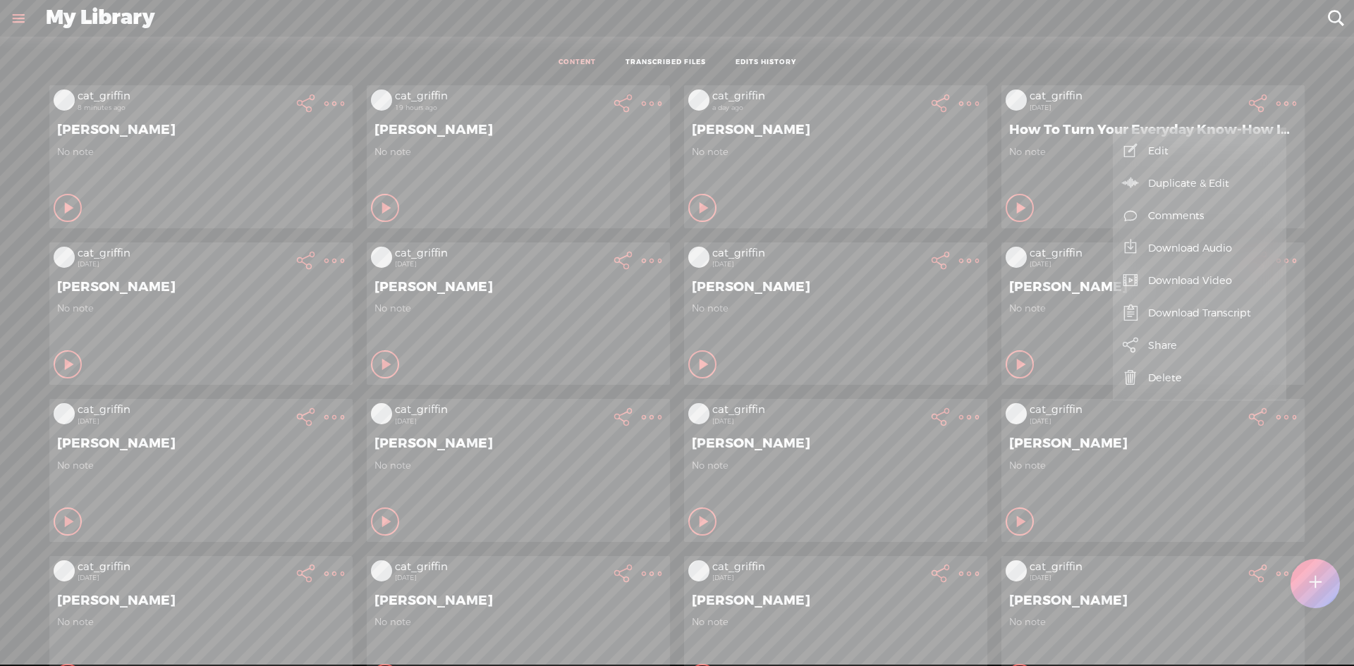
click at [1216, 285] on link "Download Video" at bounding box center [1199, 280] width 159 height 32
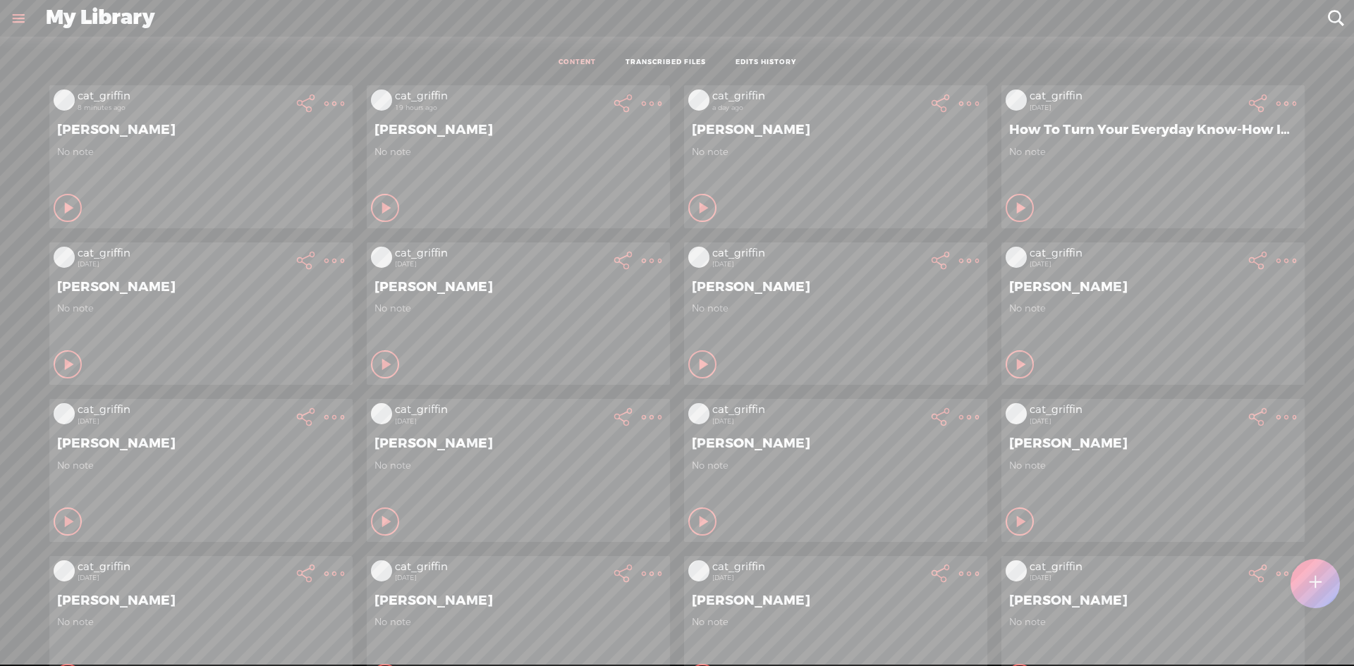
click at [344, 103] on t at bounding box center [334, 104] width 20 height 20
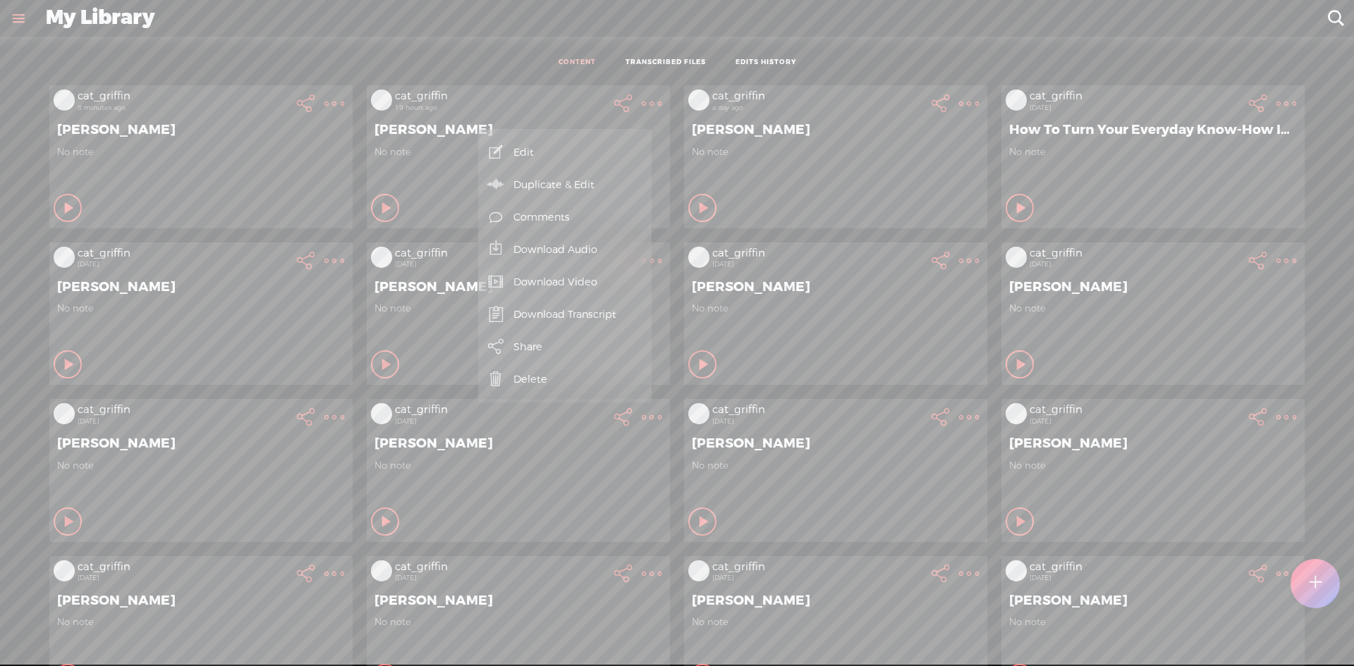
click at [598, 287] on link "Download Video" at bounding box center [564, 282] width 159 height 32
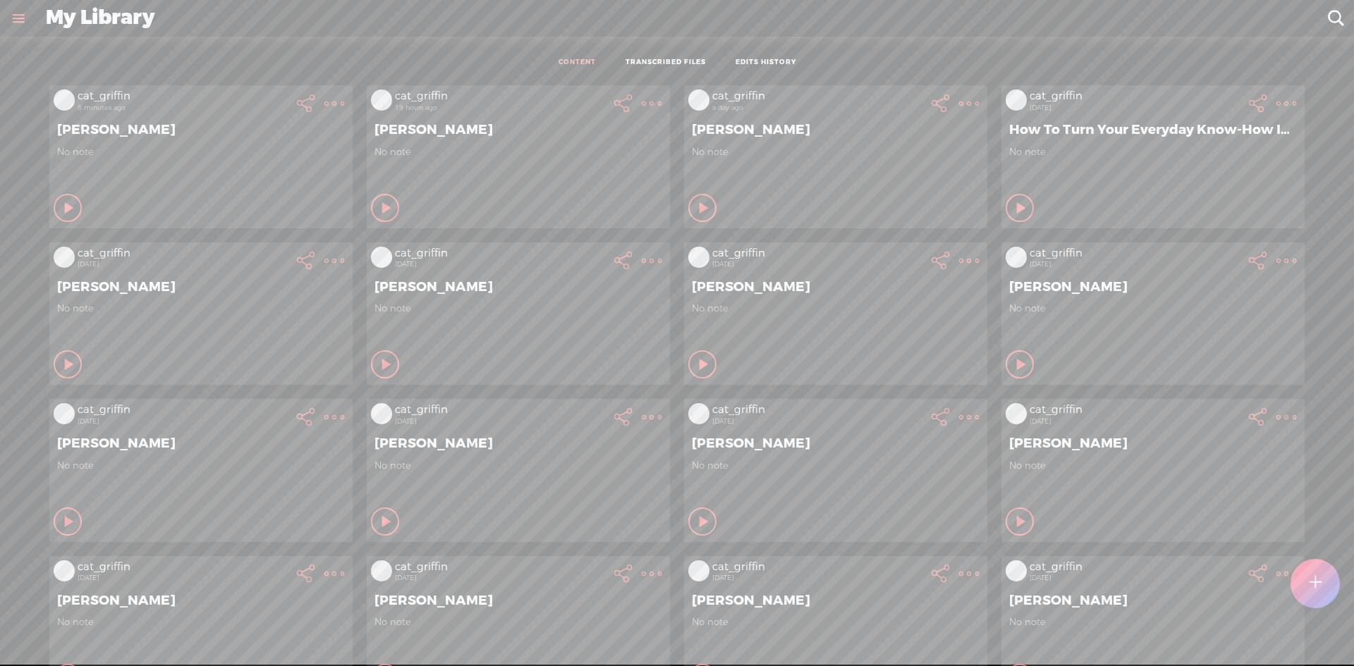
click at [324, 99] on t at bounding box center [334, 104] width 20 height 20
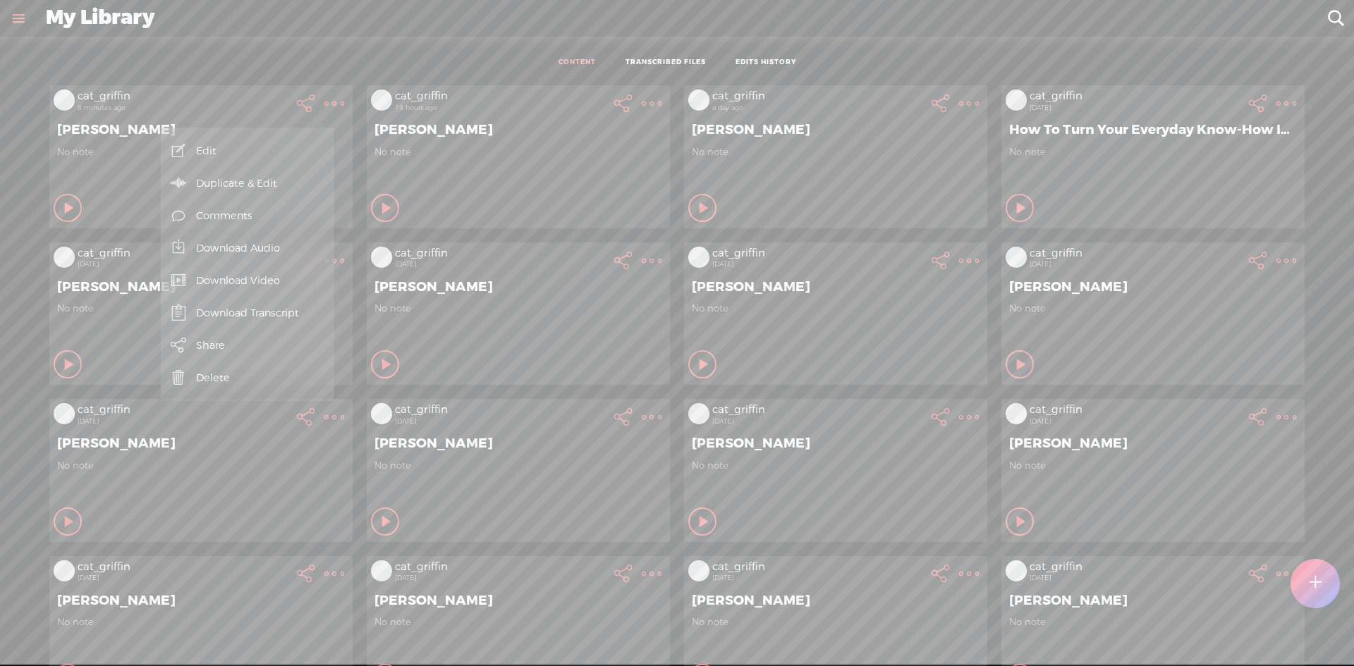
click at [299, 319] on link "Download Transcript" at bounding box center [247, 313] width 159 height 32
click at [109, 285] on span "Download .txt file" at bounding box center [81, 281] width 113 height 32
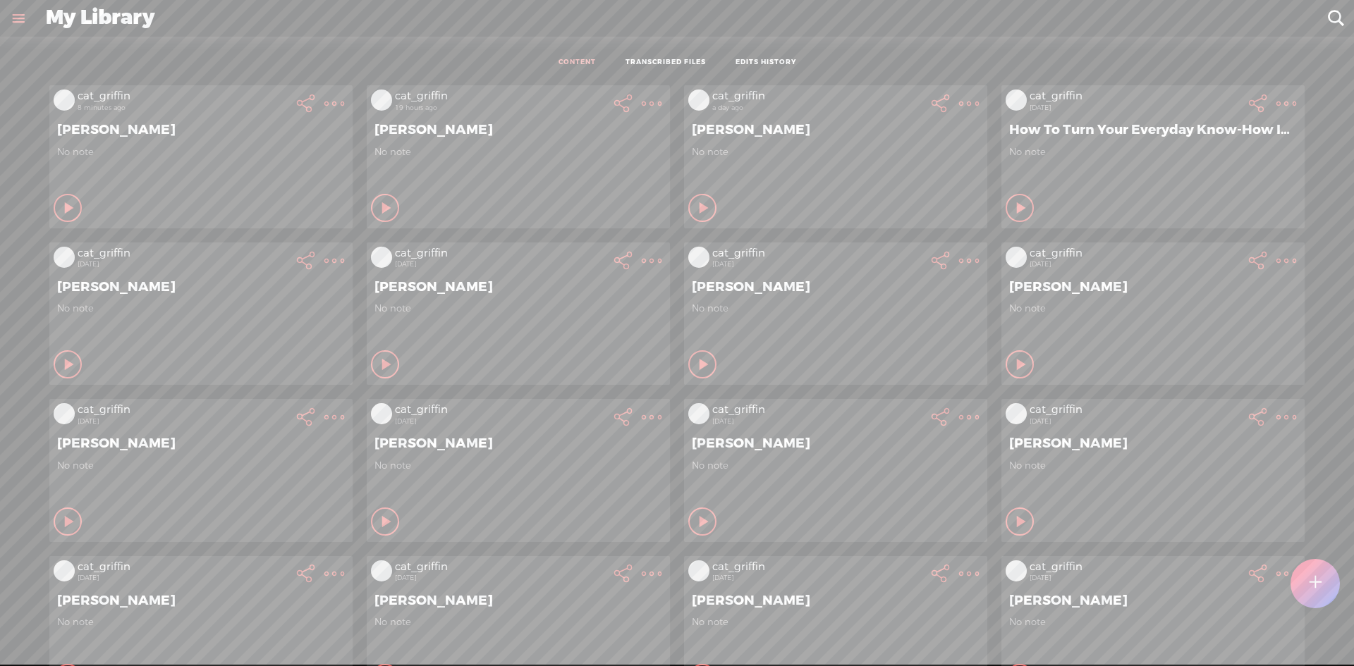
click at [324, 99] on t at bounding box center [334, 104] width 20 height 20
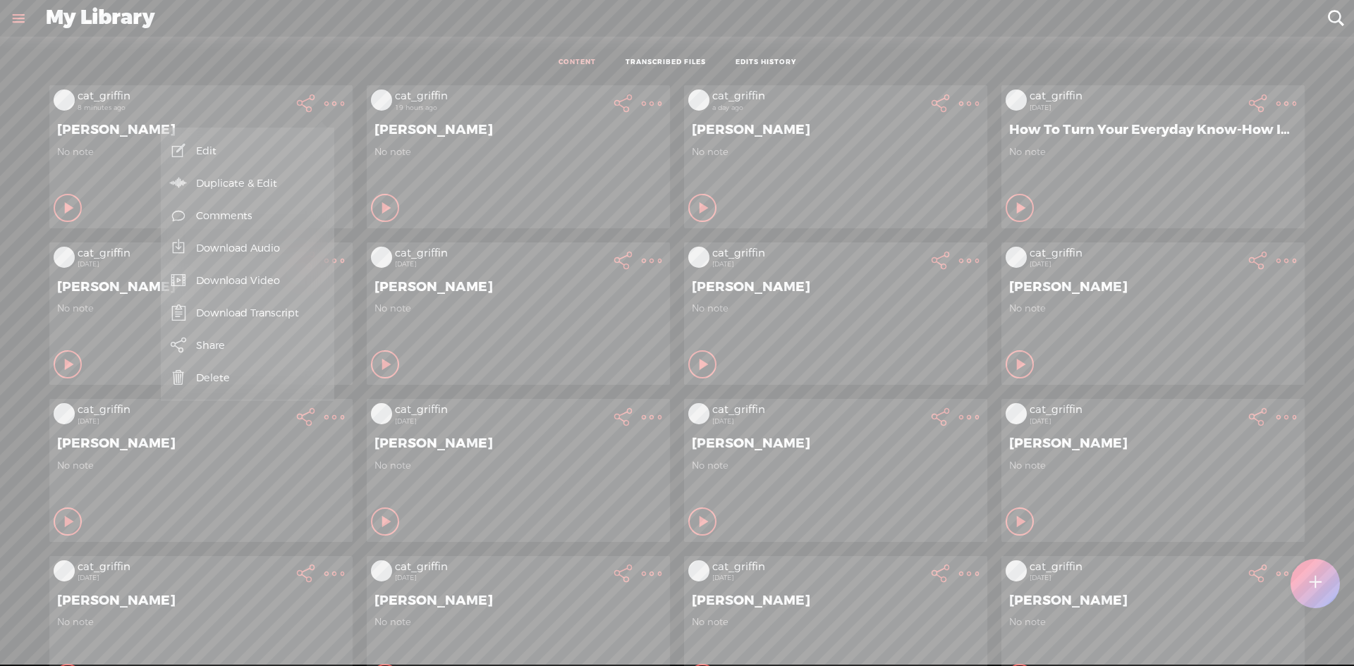
click at [652, 104] on div "cat_griffin 19 hours ago [PERSON_NAME] No note Play Content Private" at bounding box center [518, 156] width 303 height 142
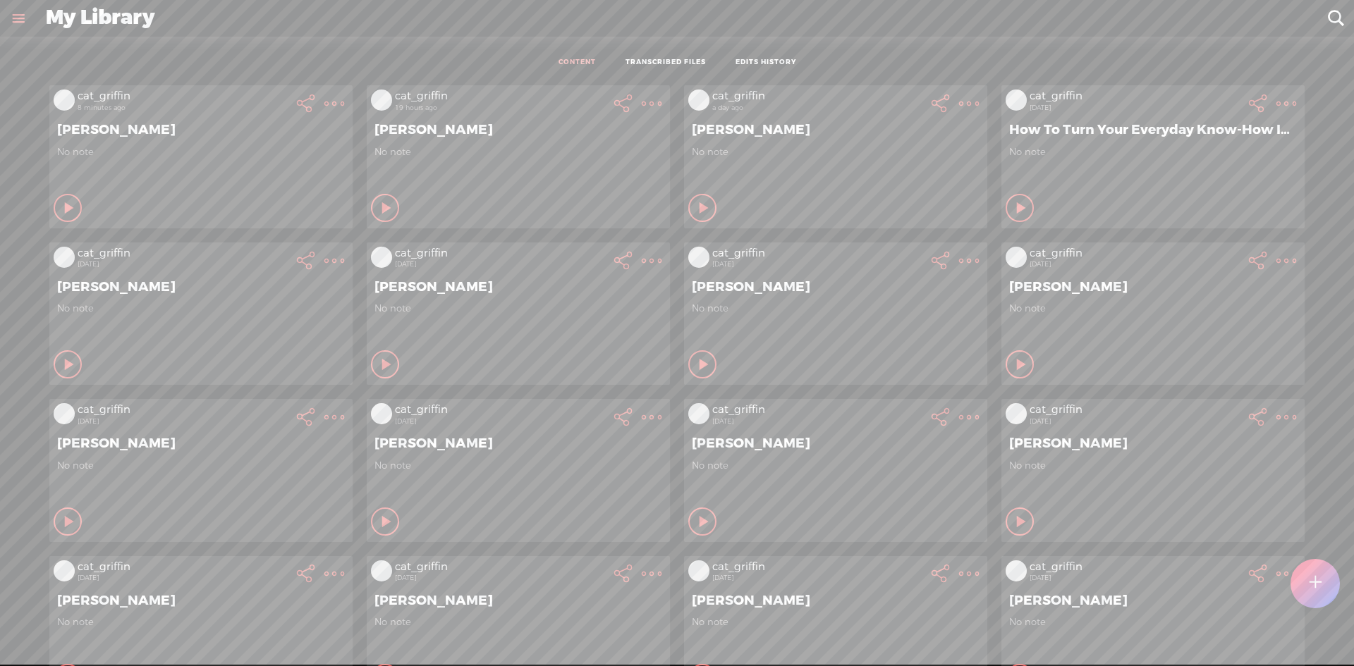
click at [344, 100] on t at bounding box center [334, 104] width 20 height 20
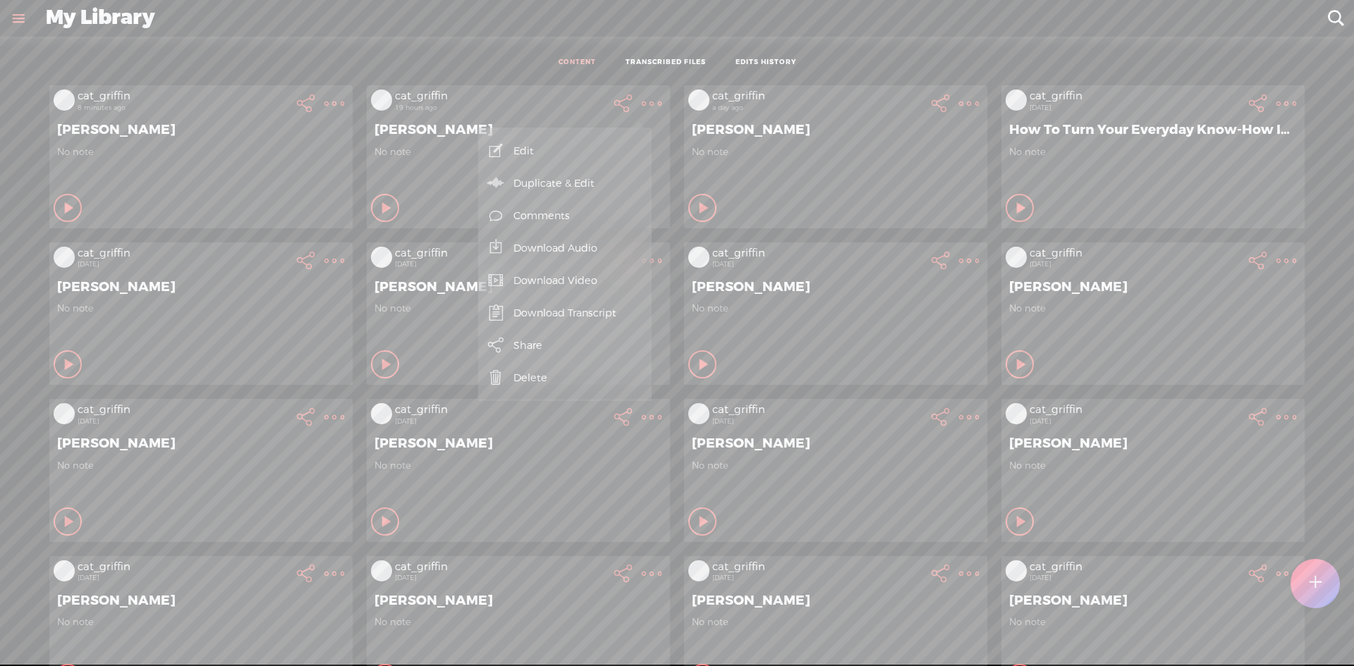
click at [595, 282] on link "Download Video" at bounding box center [564, 280] width 159 height 32
